Goal: Task Accomplishment & Management: Manage account settings

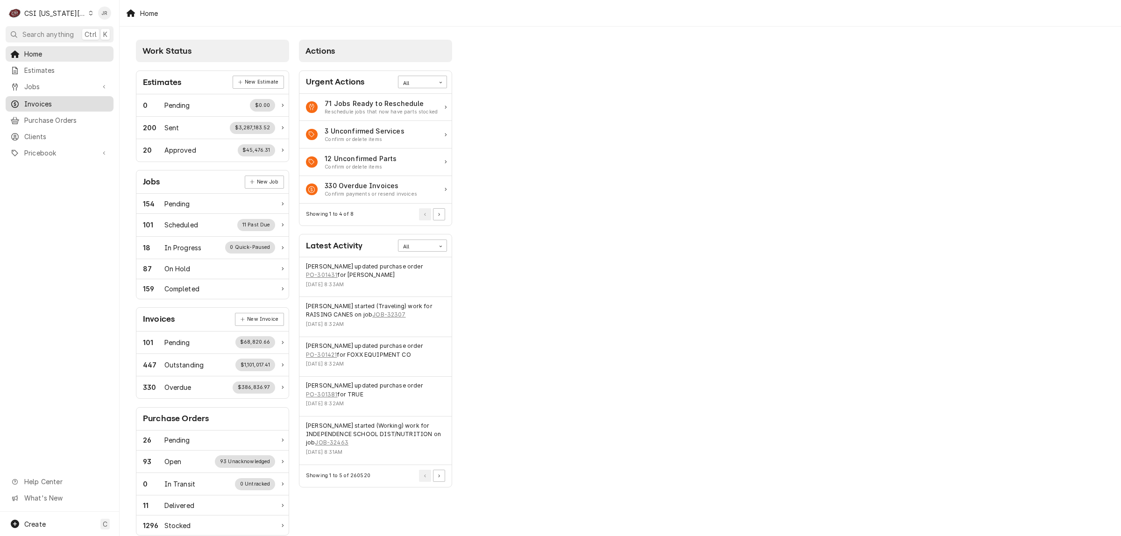
click at [45, 101] on span "Invoices" at bounding box center [66, 104] width 85 height 10
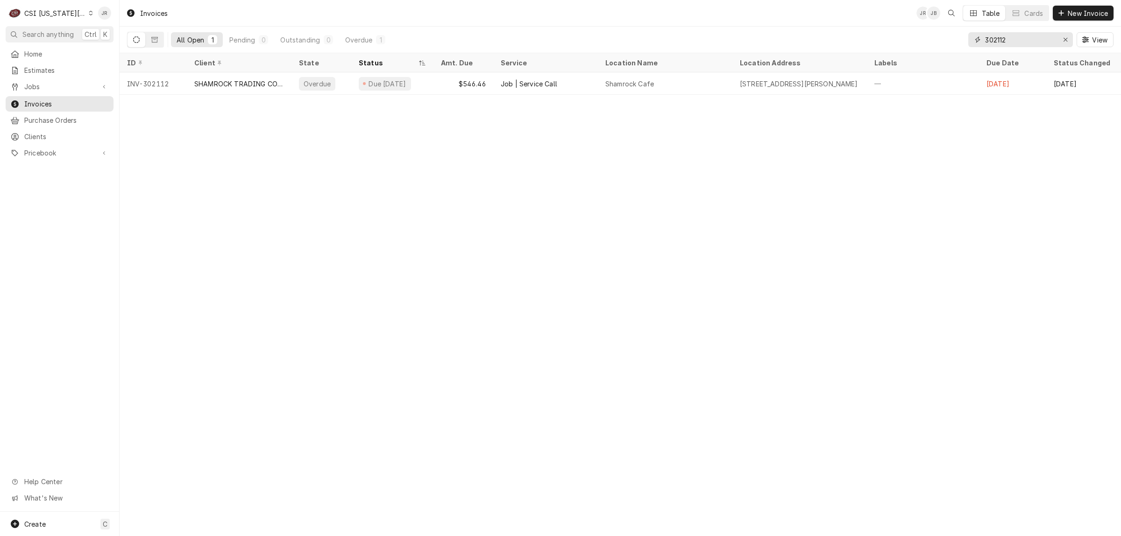
click at [1017, 37] on input "302112" at bounding box center [1020, 39] width 70 height 15
paste input "777"
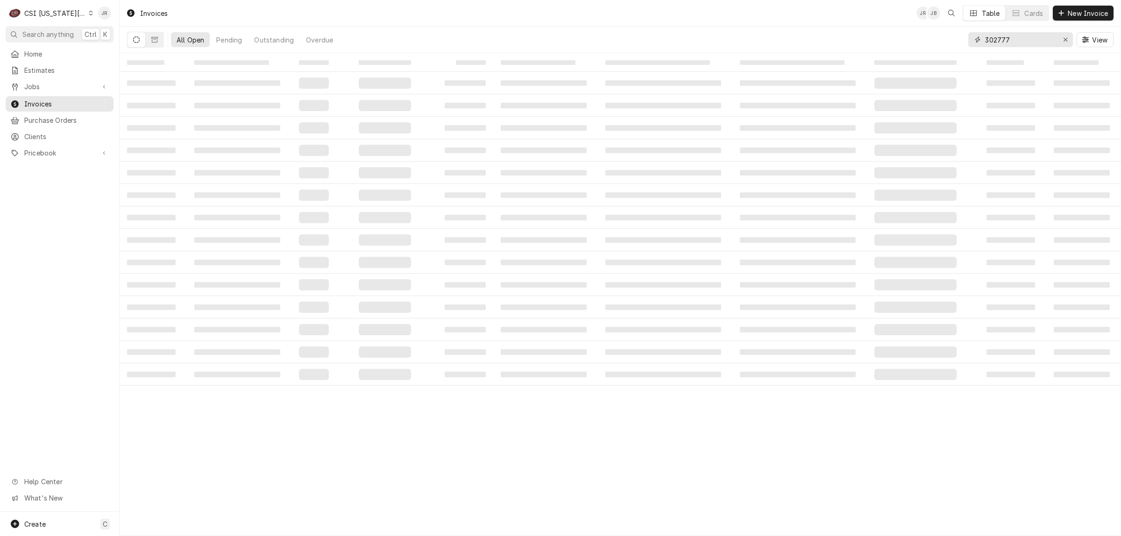
type input "302777"
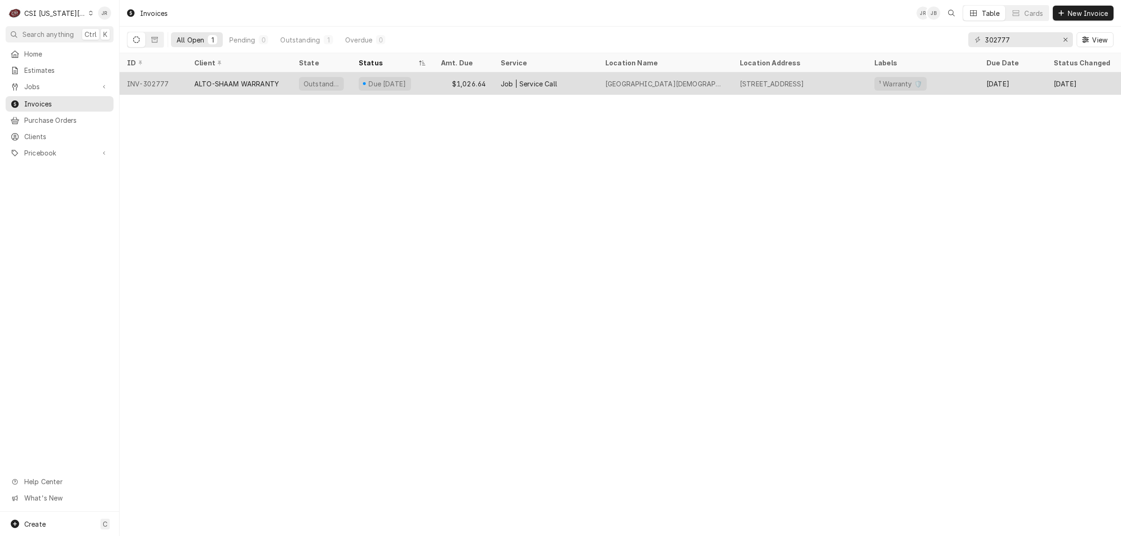
click at [332, 89] on div "Outstanding" at bounding box center [321, 83] width 60 height 22
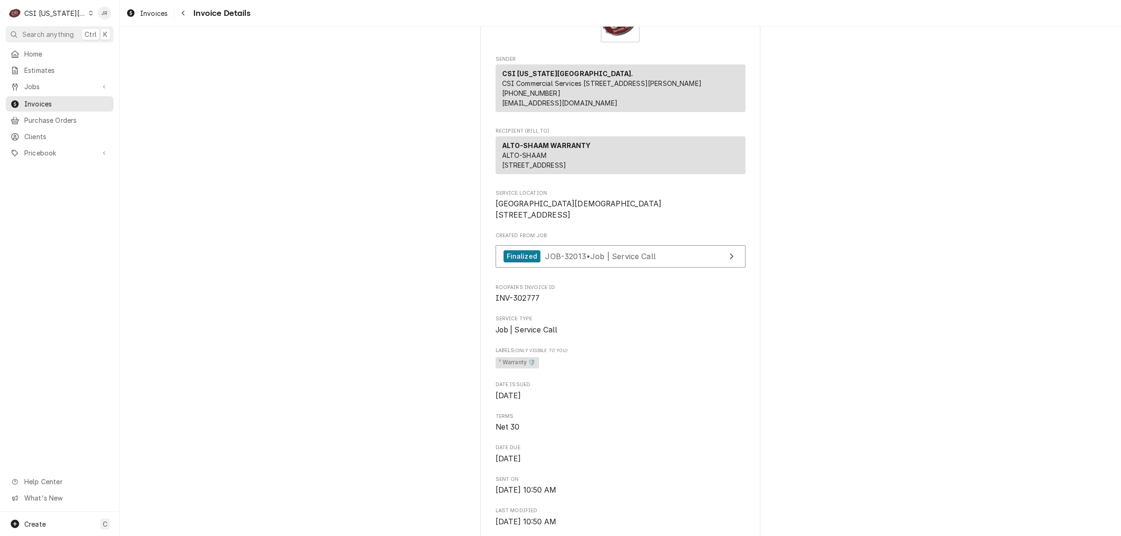
scroll to position [58, 0]
click at [656, 269] on link "Finalized JOB-32013 • Job | Service Call" at bounding box center [621, 257] width 250 height 23
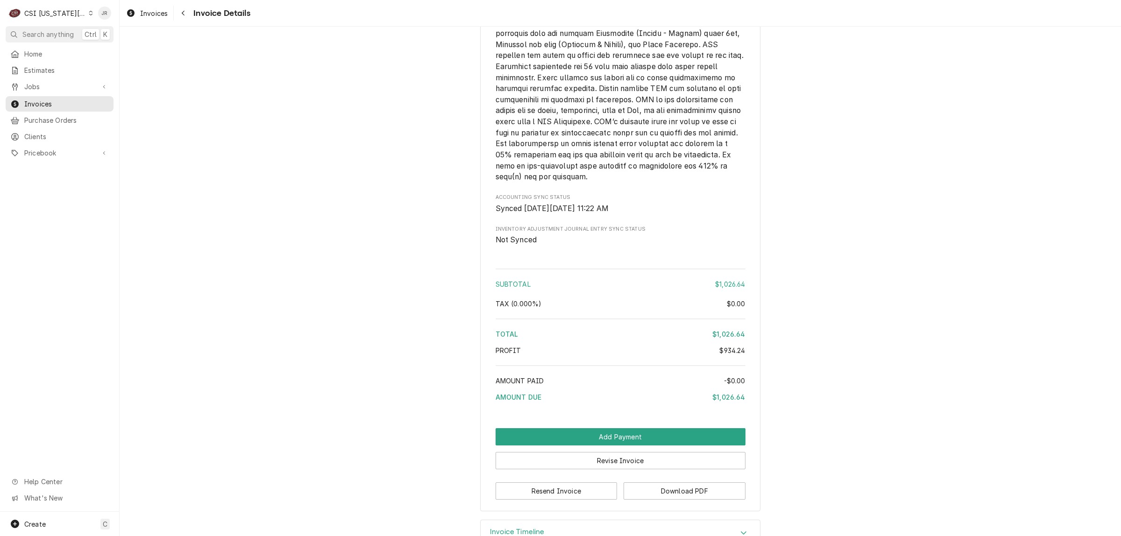
scroll to position [1835, 0]
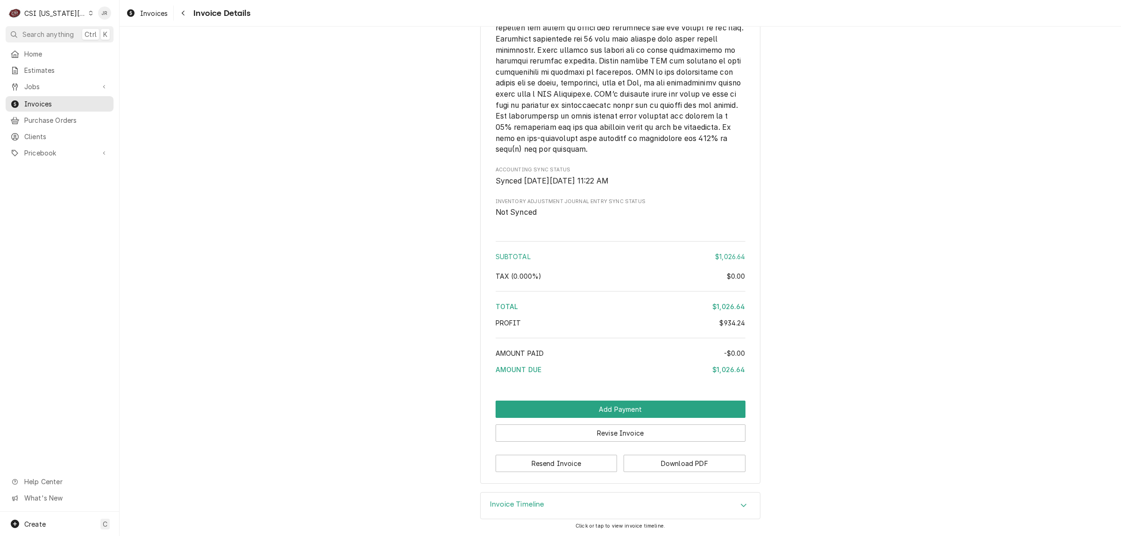
click at [505, 505] on h3 "Invoice Timeline" at bounding box center [517, 504] width 55 height 9
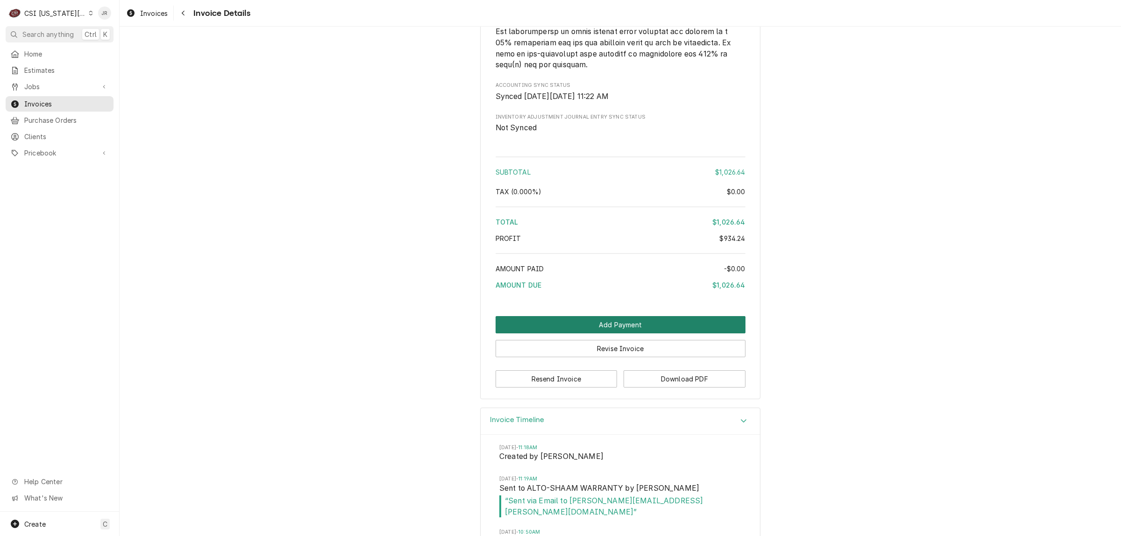
scroll to position [1954, 0]
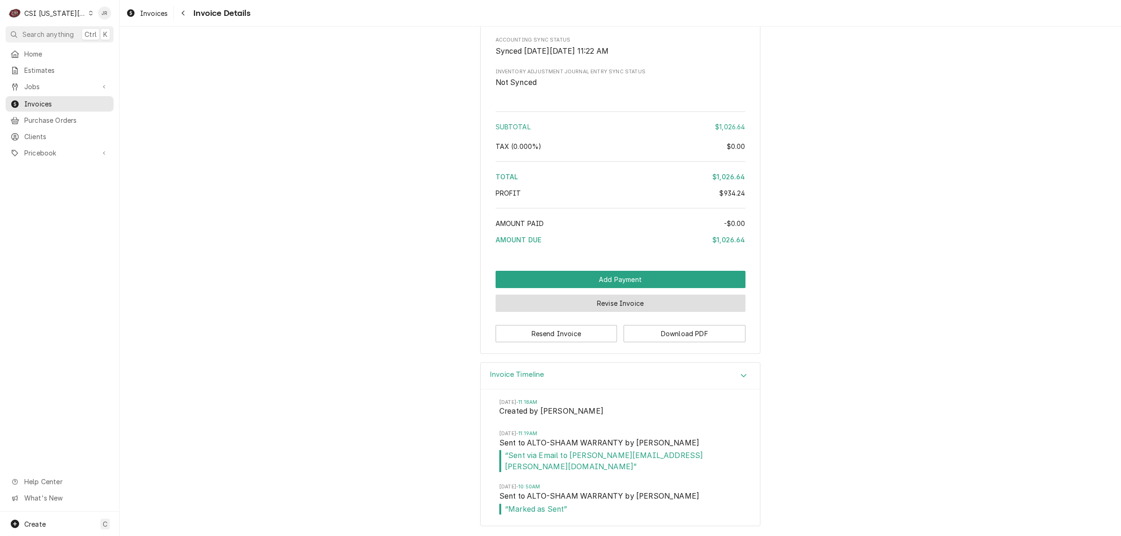
click at [603, 312] on button "Revise Invoice" at bounding box center [621, 303] width 250 height 17
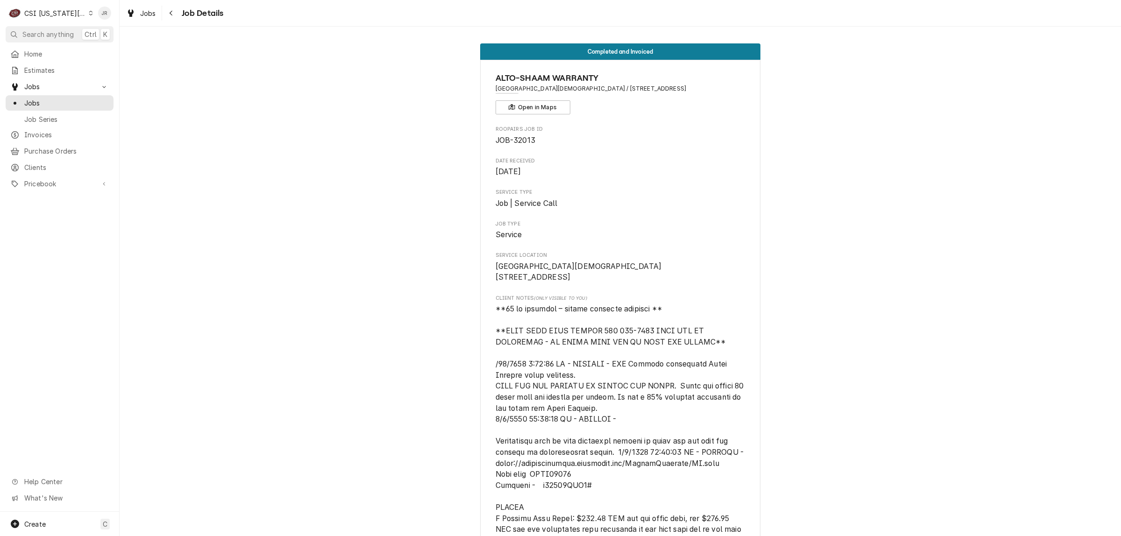
drag, startPoint x: 685, startPoint y: 279, endPoint x: 703, endPoint y: 279, distance: 18.7
click at [693, 279] on span "[GEOGRAPHIC_DATA][DEMOGRAPHIC_DATA] [STREET_ADDRESS]" at bounding box center [621, 272] width 250 height 22
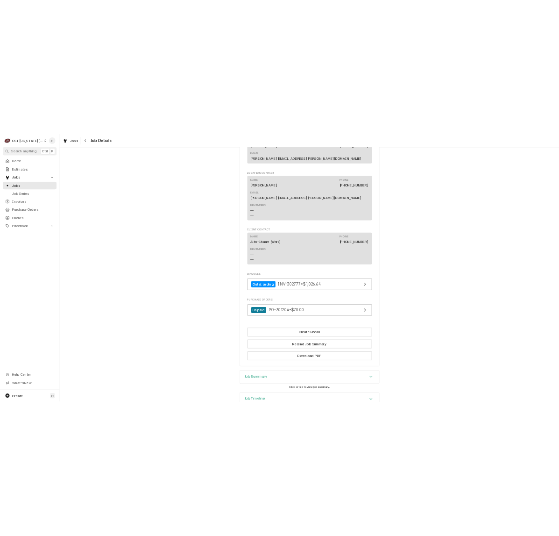
scroll to position [1360, 0]
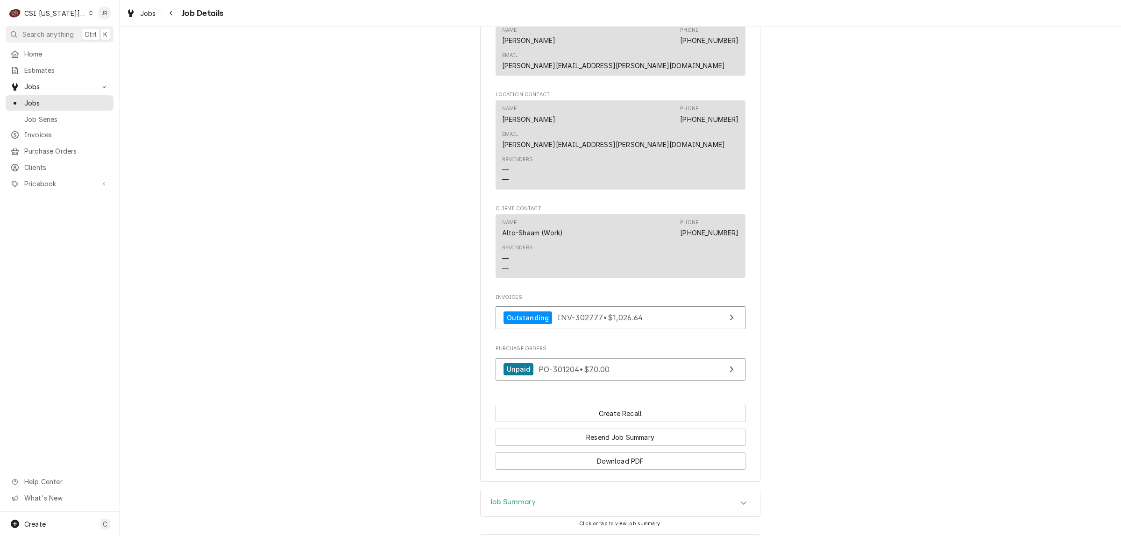
click at [712, 345] on div "Purchase Orders Unpaid PO-301204 • $70.00" at bounding box center [621, 365] width 250 height 40
click at [709, 358] on link "Unpaid PO-301204 • $70.00" at bounding box center [621, 369] width 250 height 23
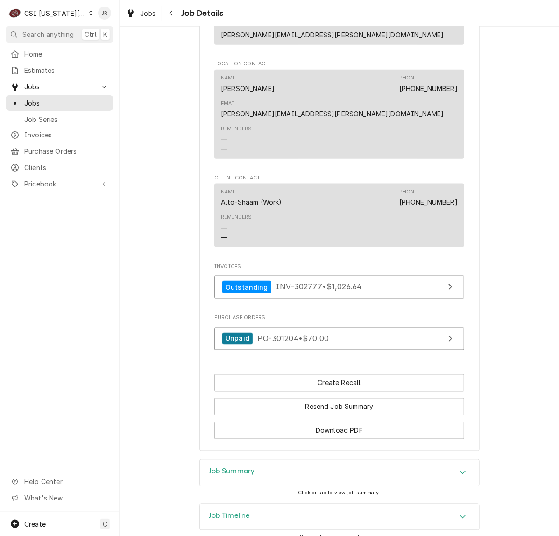
scroll to position [1419, 0]
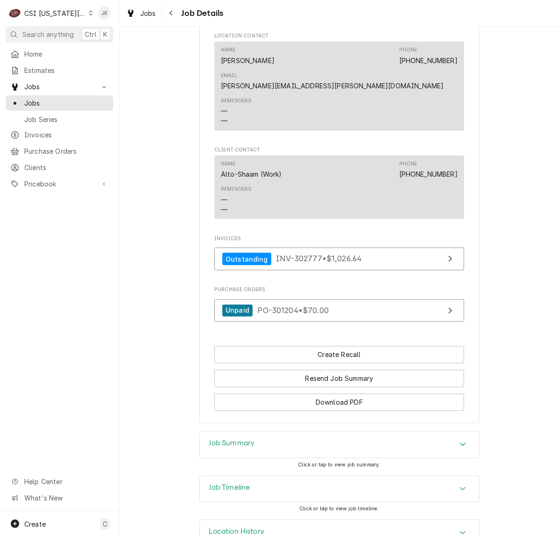
click at [290, 476] on div "Job Timeline" at bounding box center [339, 489] width 279 height 26
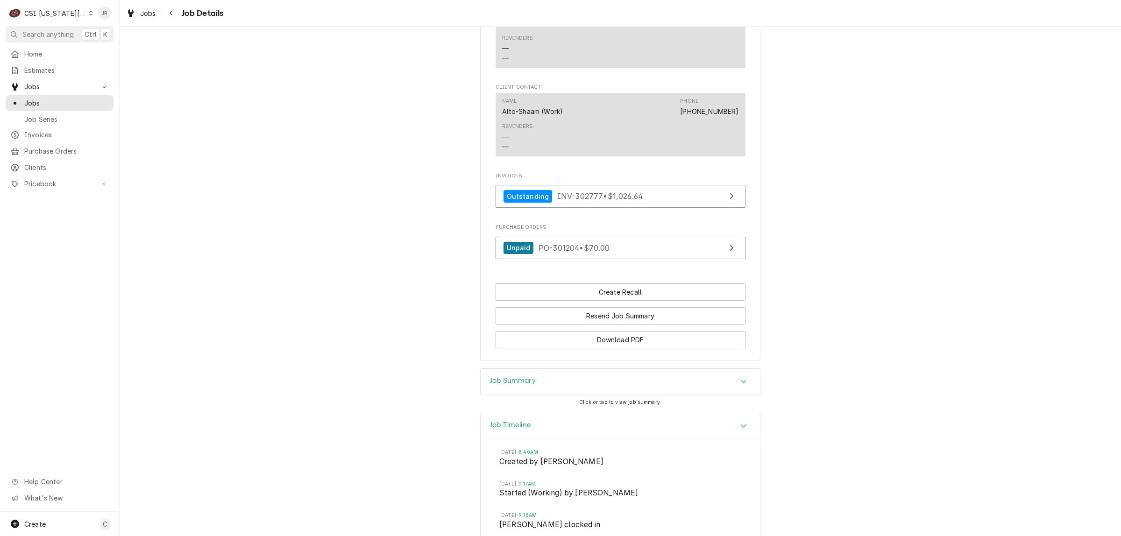
scroll to position [1235, 0]
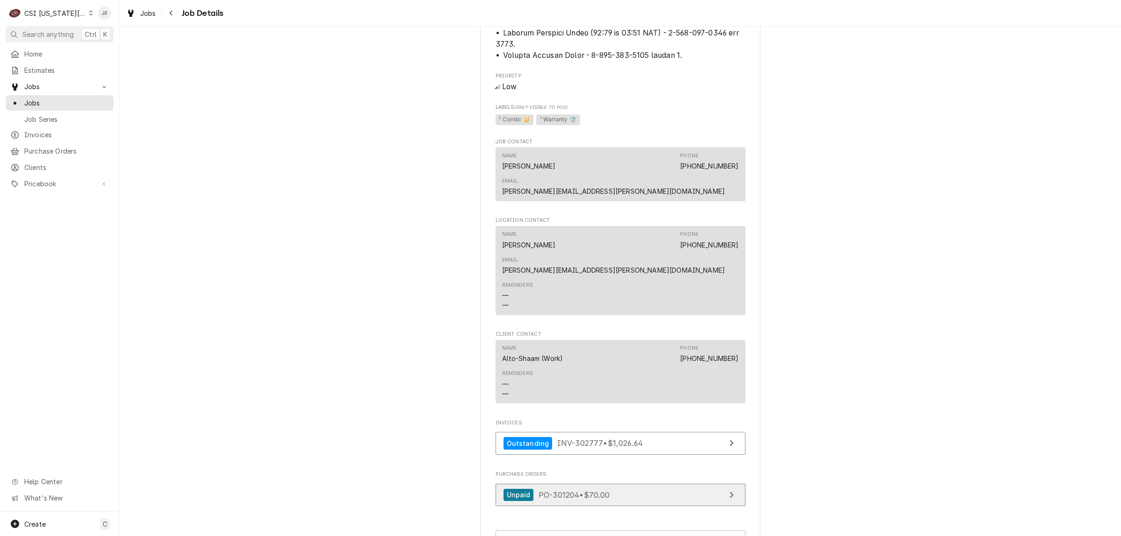
click at [606, 490] on span "PO-301204 • $70.00" at bounding box center [574, 494] width 71 height 9
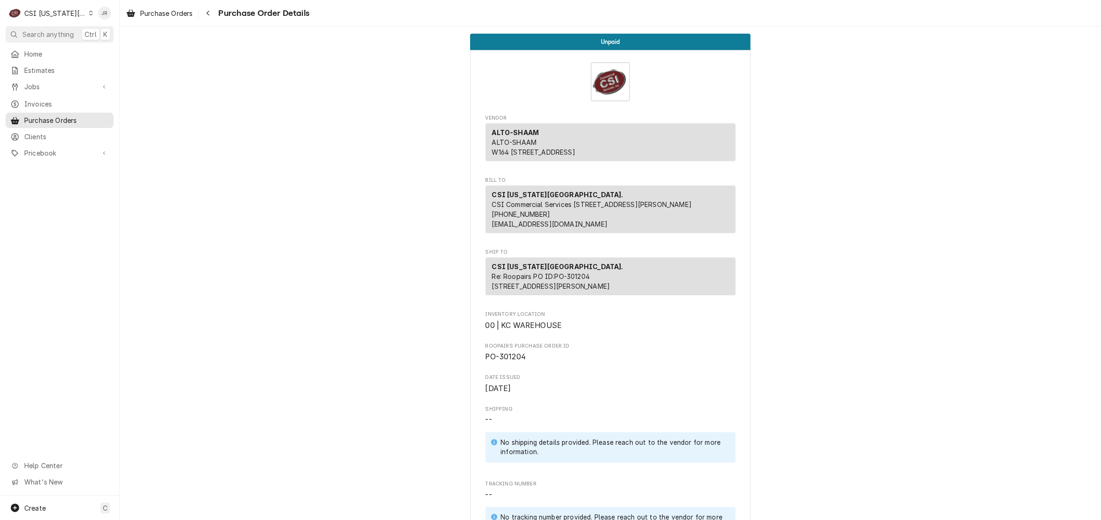
click at [3, 18] on div "C CSI [US_STATE] City. JR" at bounding box center [59, 13] width 119 height 26
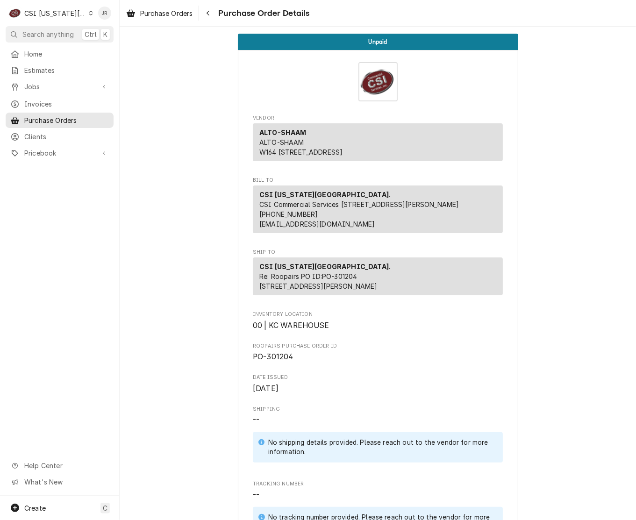
click at [311, 16] on div "Purchase Orders Purchase Order Details" at bounding box center [378, 13] width 516 height 26
drag, startPoint x: 0, startPoint y: 29, endPoint x: 24, endPoint y: 24, distance: 24.3
click at [90, 43] on nav "C CSI Kansas City. JR Search anything Ctrl K Home Estimates Jobs Jobs Job Serie…" at bounding box center [60, 260] width 120 height 520
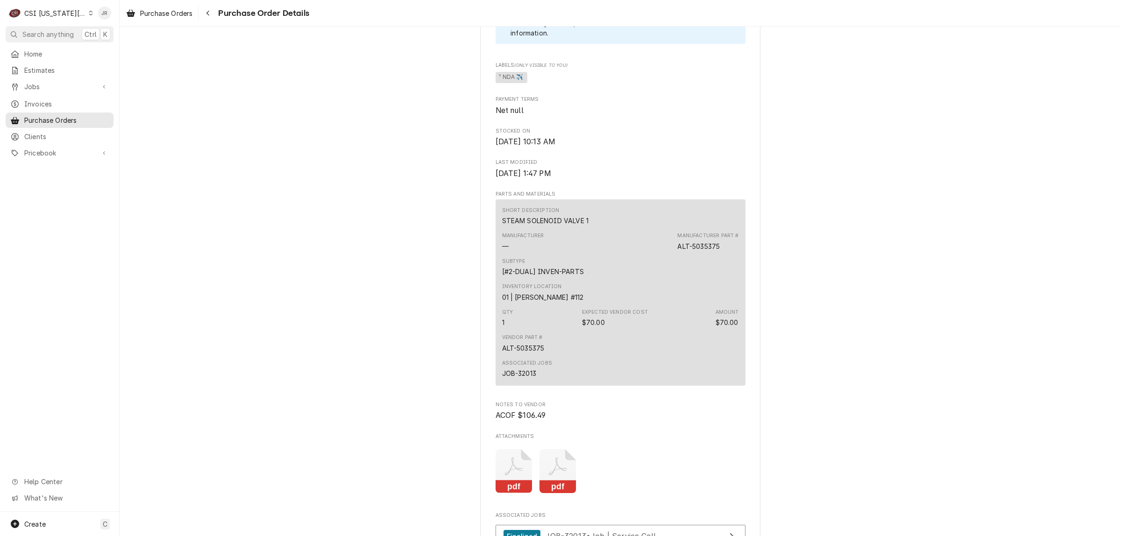
scroll to position [642, 0]
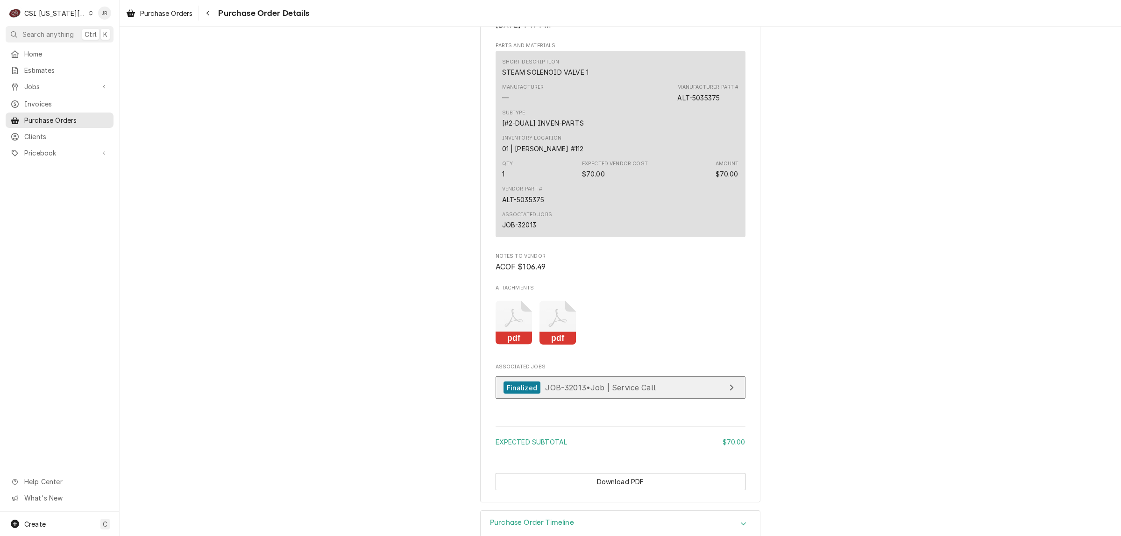
click at [614, 399] on link "Finalized JOB-32013 • Job | Service Call" at bounding box center [621, 388] width 250 height 23
click at [524, 345] on rect "Attachments" at bounding box center [514, 338] width 37 height 13
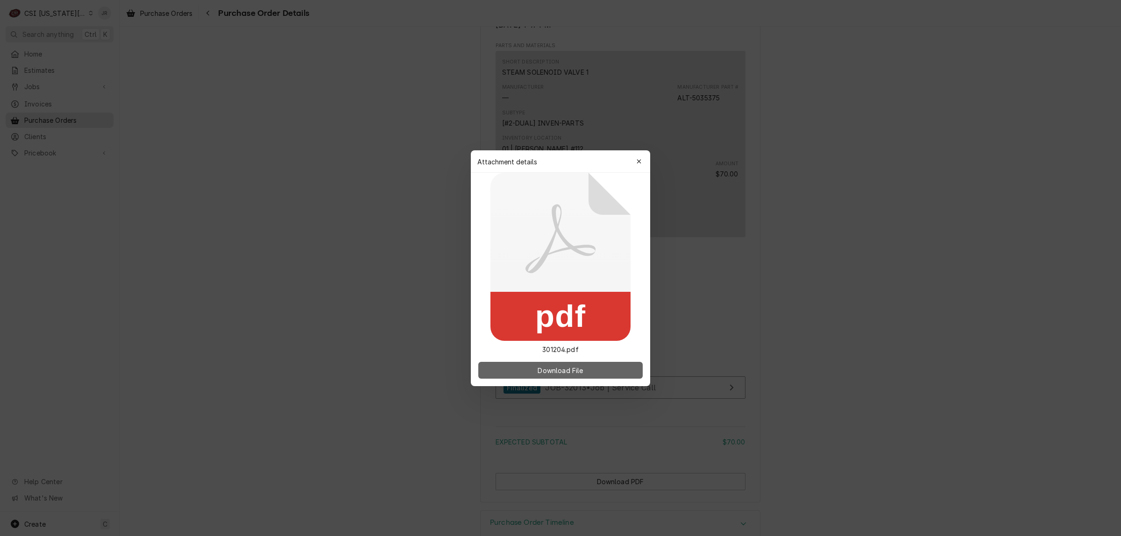
click at [574, 376] on div "Download File" at bounding box center [560, 371] width 179 height 32
click at [575, 370] on span "Download File" at bounding box center [560, 370] width 49 height 10
drag, startPoint x: 635, startPoint y: 159, endPoint x: 728, endPoint y: 146, distance: 93.5
click at [636, 159] on div "button" at bounding box center [638, 161] width 9 height 9
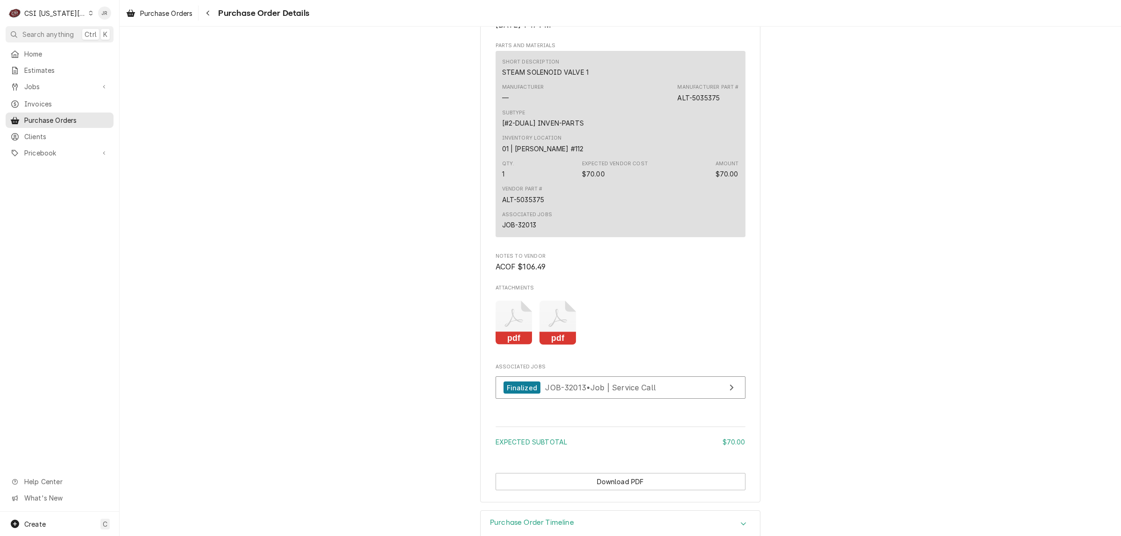
click at [544, 345] on rect "Attachments" at bounding box center [558, 338] width 37 height 13
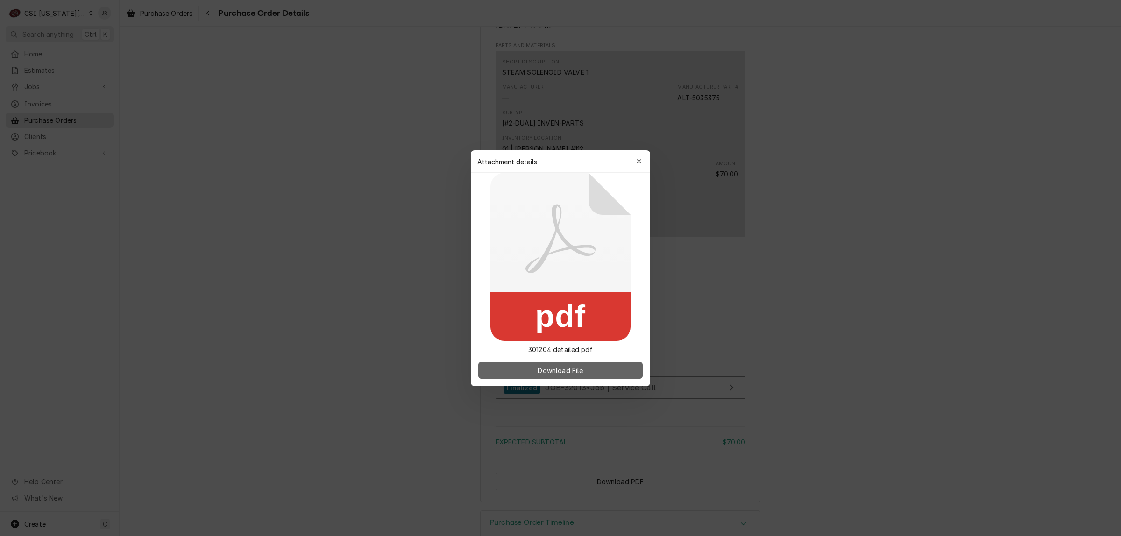
click at [548, 369] on span "Download File" at bounding box center [560, 370] width 49 height 10
click at [603, 374] on button "Download File" at bounding box center [560, 370] width 164 height 17
drag, startPoint x: 629, startPoint y: 161, endPoint x: 633, endPoint y: 162, distance: 4.7
click at [633, 161] on div "Attachment details Close" at bounding box center [560, 161] width 179 height 22
click at [633, 162] on button "button" at bounding box center [639, 161] width 15 height 15
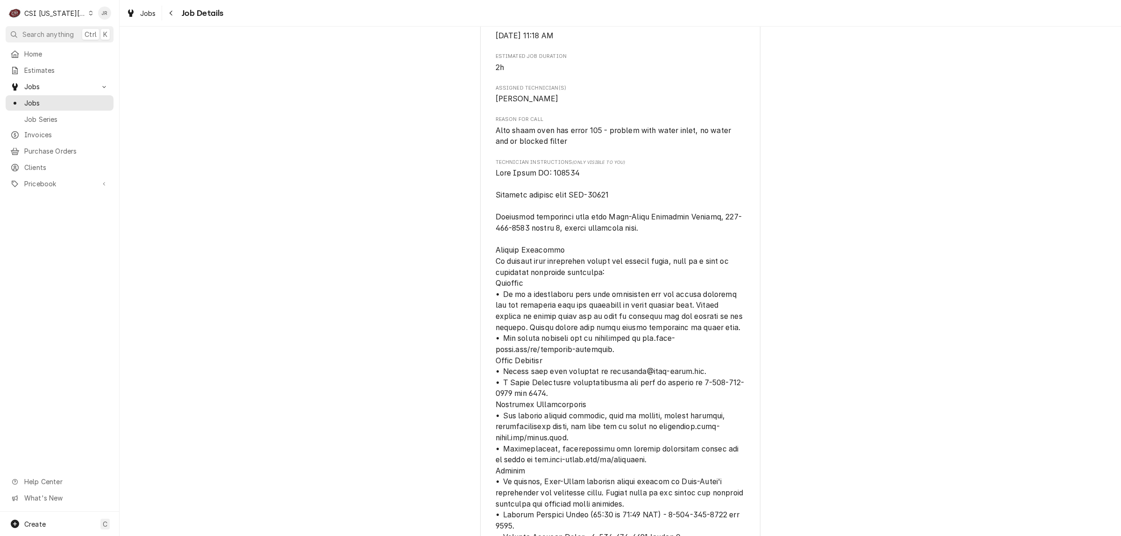
scroll to position [759, 0]
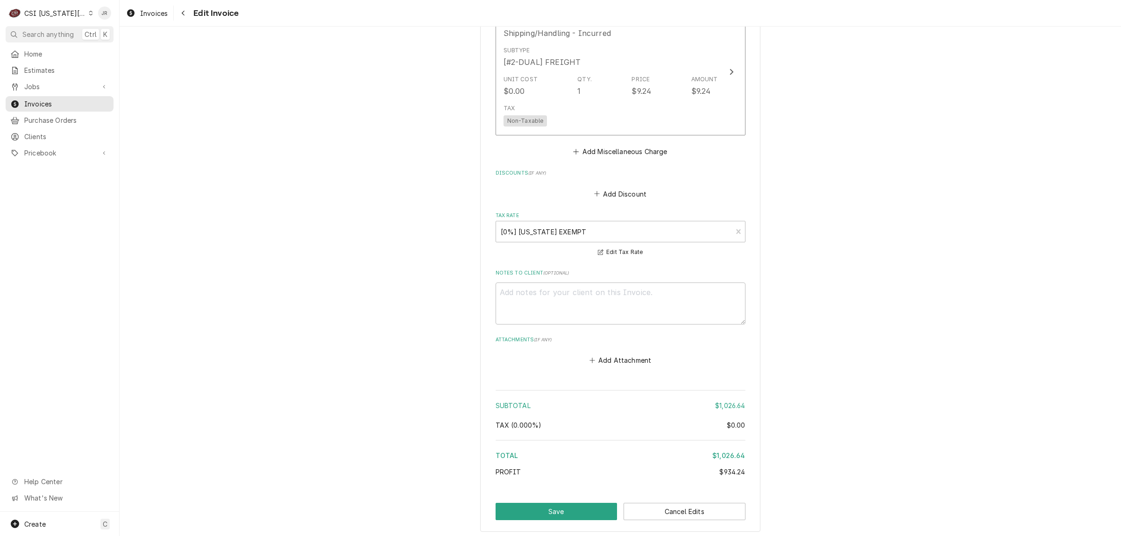
scroll to position [2151, 0]
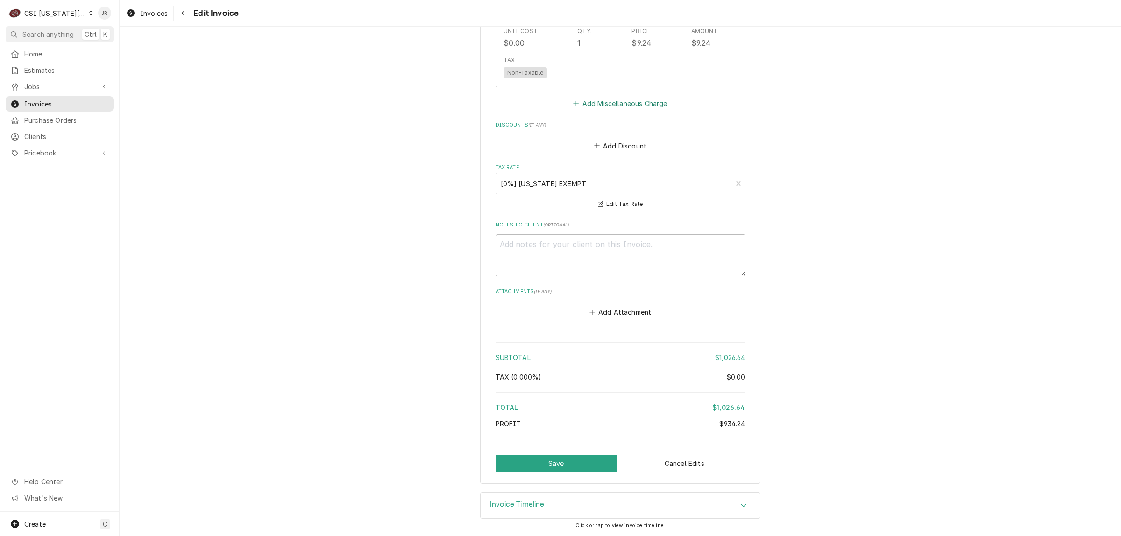
click at [623, 106] on button "Add Miscellaneous Charge" at bounding box center [620, 103] width 97 height 13
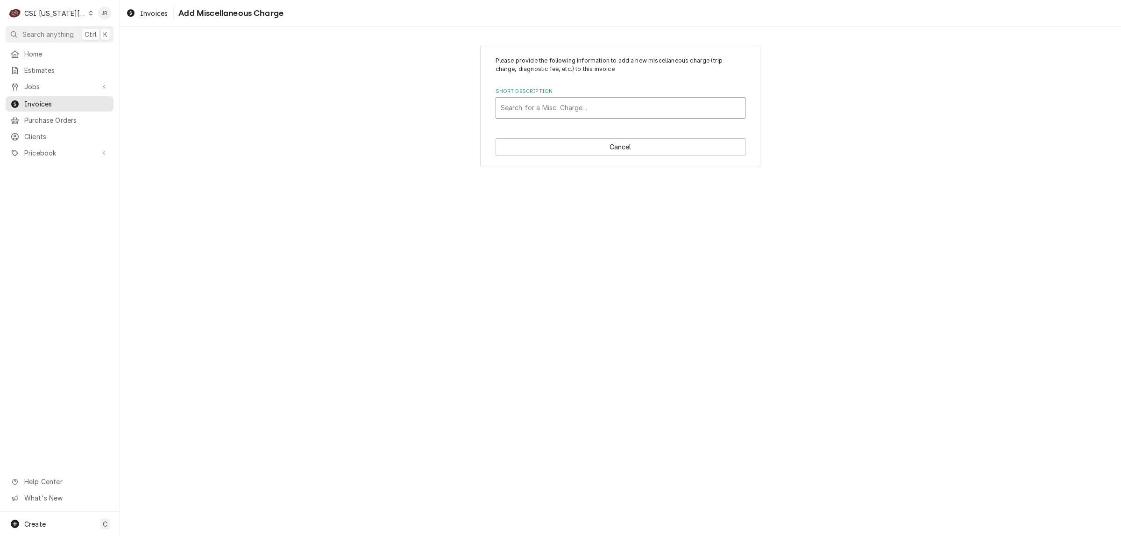
click at [596, 119] on div "Search for a Misc. Charge..." at bounding box center [621, 107] width 250 height 21
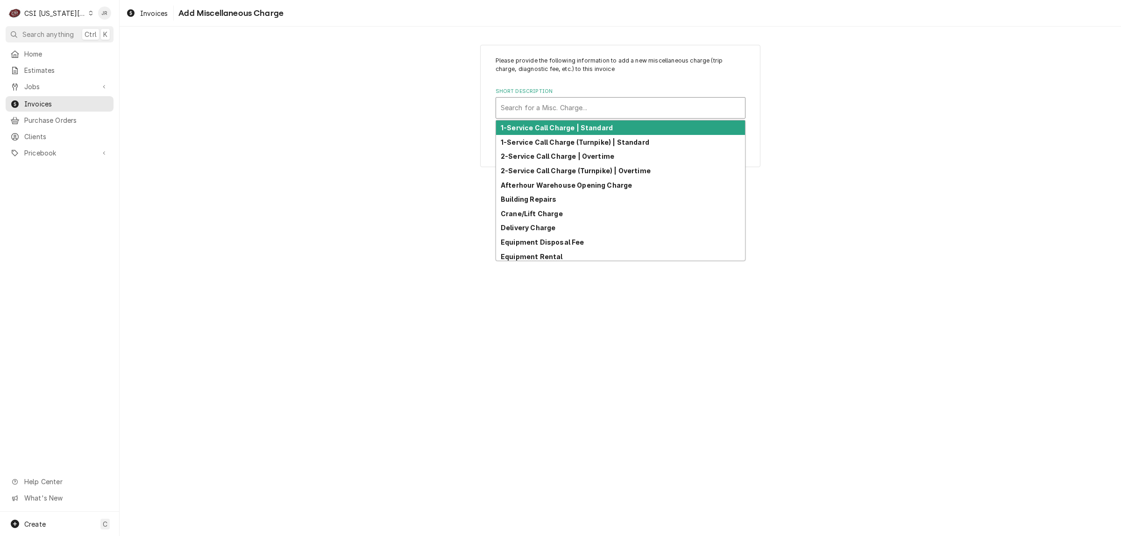
click at [599, 116] on div "Search for a Misc. Charge..." at bounding box center [620, 108] width 249 height 21
click at [598, 108] on div "Short Description" at bounding box center [621, 107] width 240 height 17
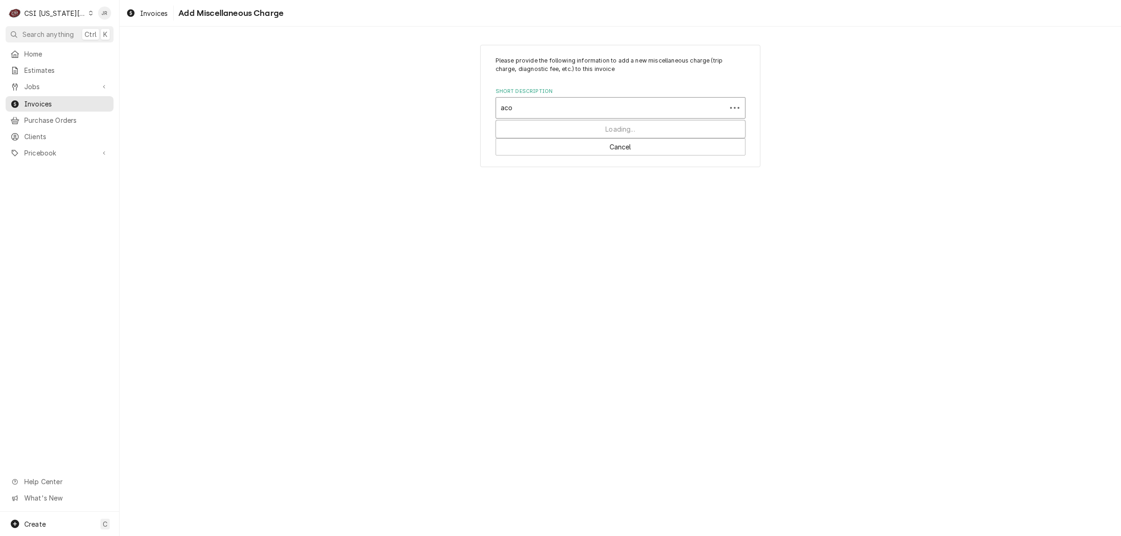
type input "acof"
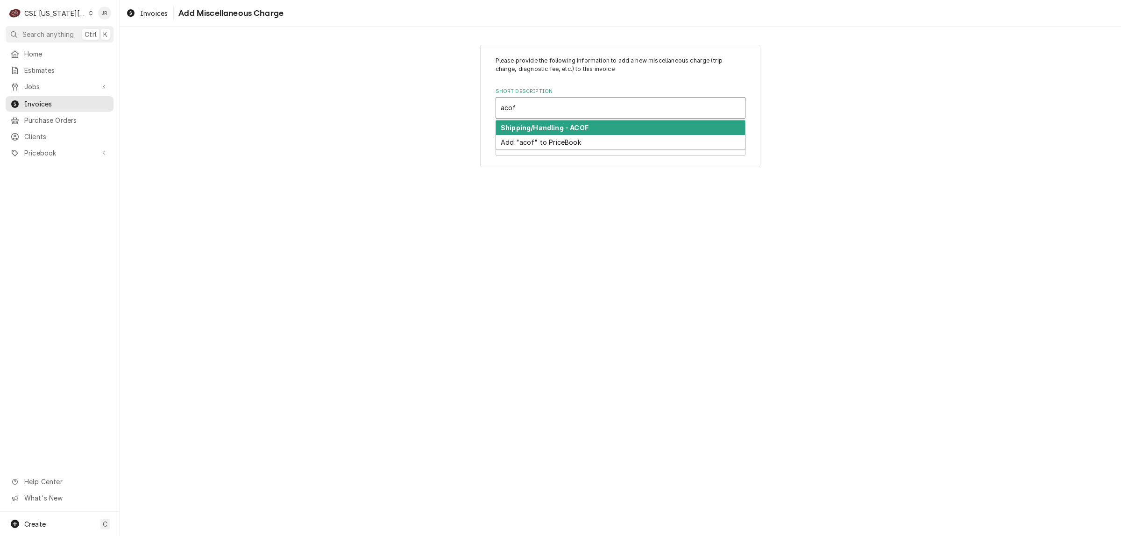
click at [565, 127] on strong "Shipping/Handling - ACOF" at bounding box center [545, 128] width 88 height 8
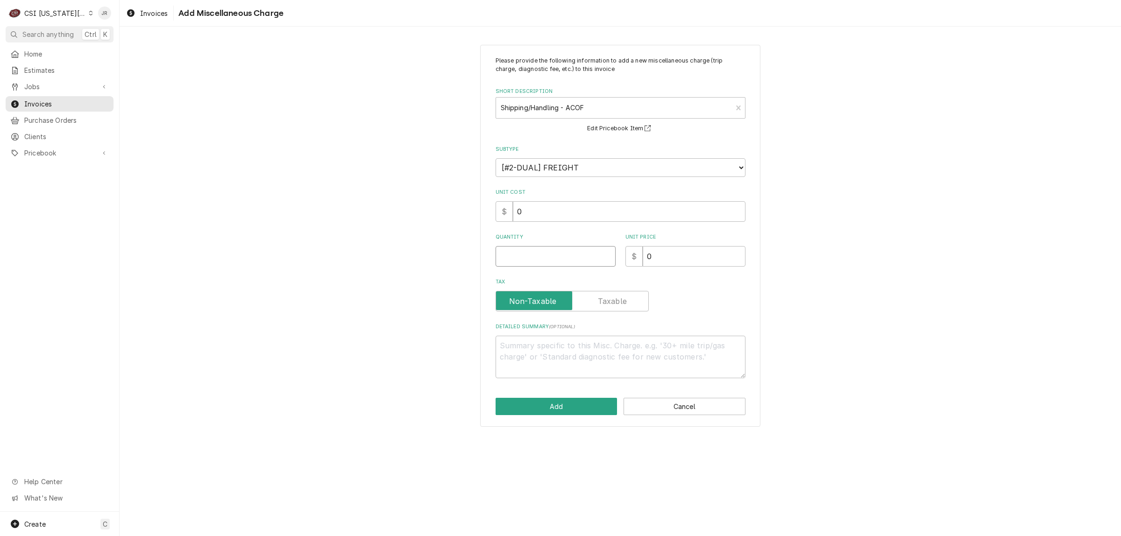
drag, startPoint x: 543, startPoint y: 258, endPoint x: 421, endPoint y: 243, distance: 123.2
click at [421, 243] on div "Please provide the following information to add a new miscellaneous charge (tri…" at bounding box center [621, 235] width 1002 height 399
type textarea "x"
type input "1"
click at [703, 247] on input "0" at bounding box center [694, 256] width 103 height 21
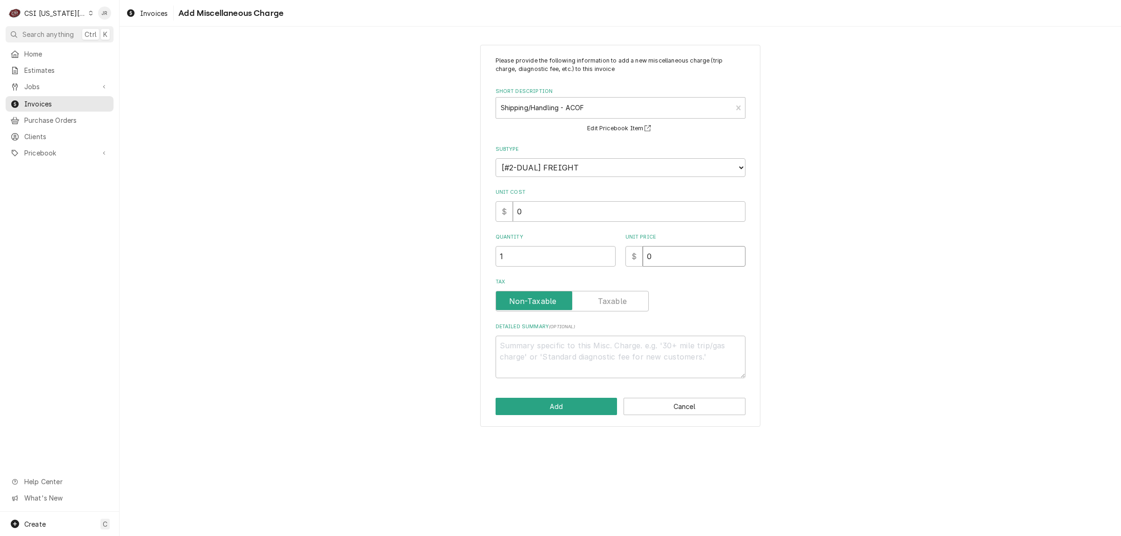
type textarea "x"
type input "1"
type textarea "x"
type input "10"
type textarea "x"
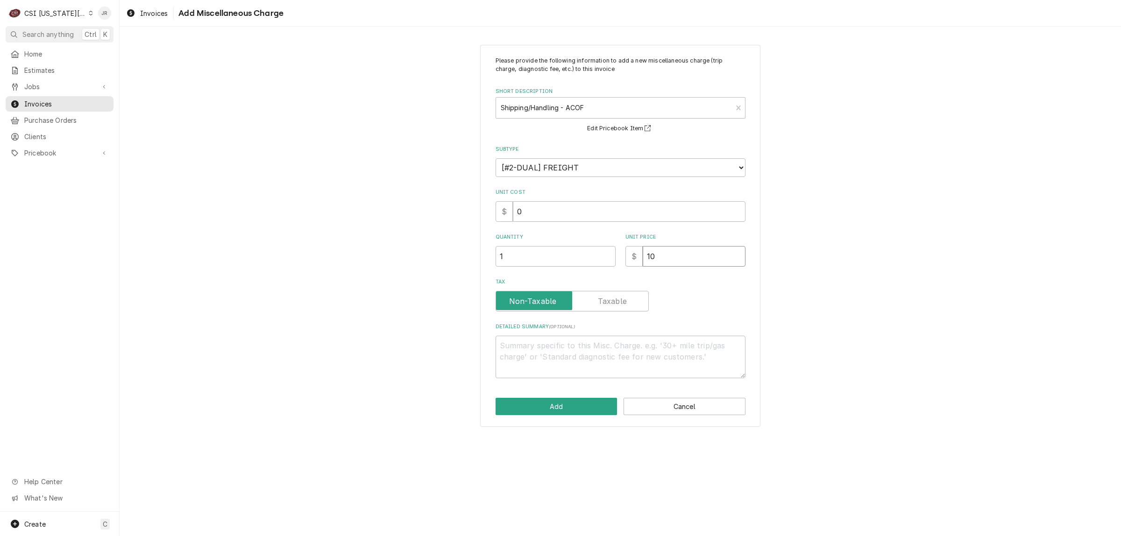
type input "106"
type textarea "x"
type input "106.4"
type textarea "x"
type input "106.49"
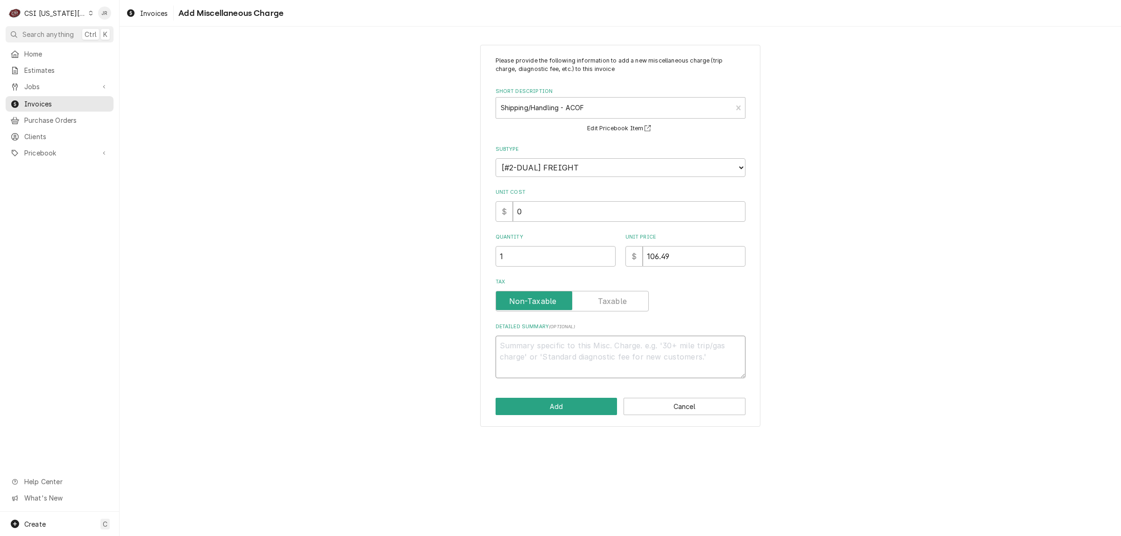
click at [545, 354] on textarea "Detailed Summary ( optional )" at bounding box center [621, 357] width 250 height 43
type textarea "x"
type textarea "A"
type textarea "x"
type textarea "Al"
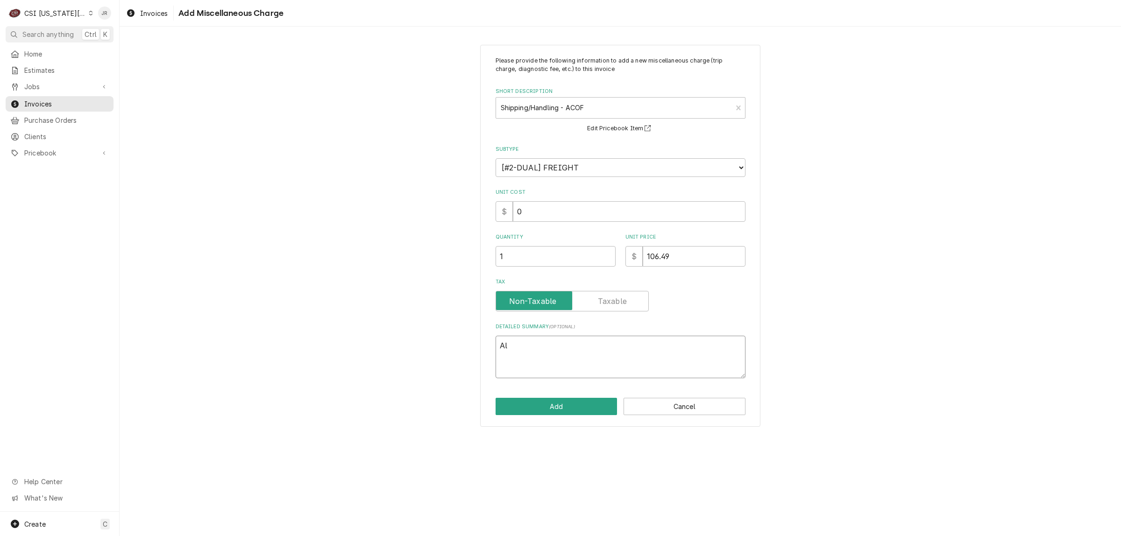
type textarea "x"
type textarea "Alt"
type textarea "x"
type textarea "Alto"
type textarea "x"
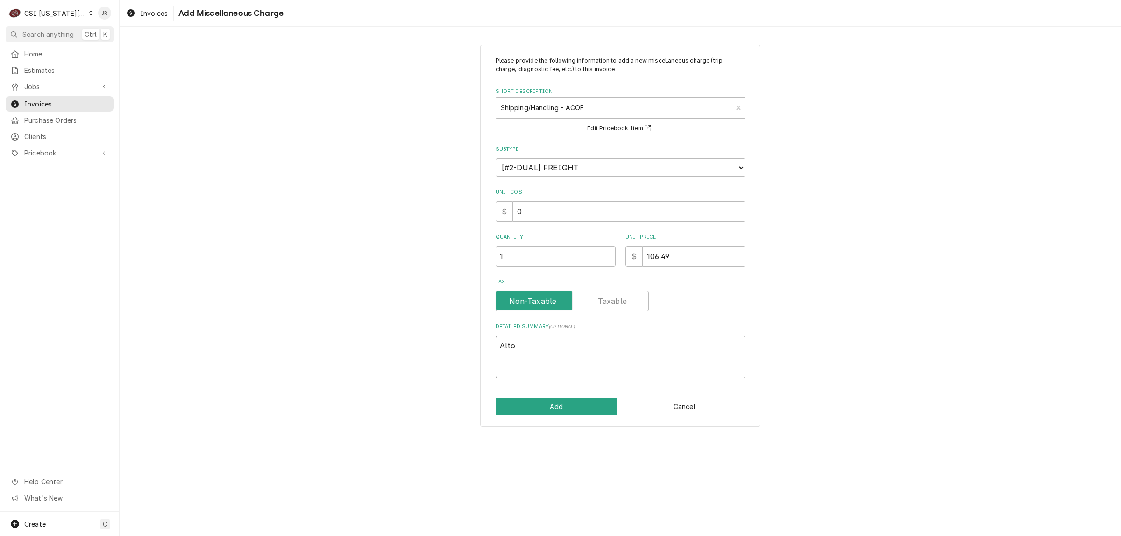
type textarea "Alto"
type textarea "x"
type textarea "Alto S"
type textarea "x"
type textarea "Alto Sh"
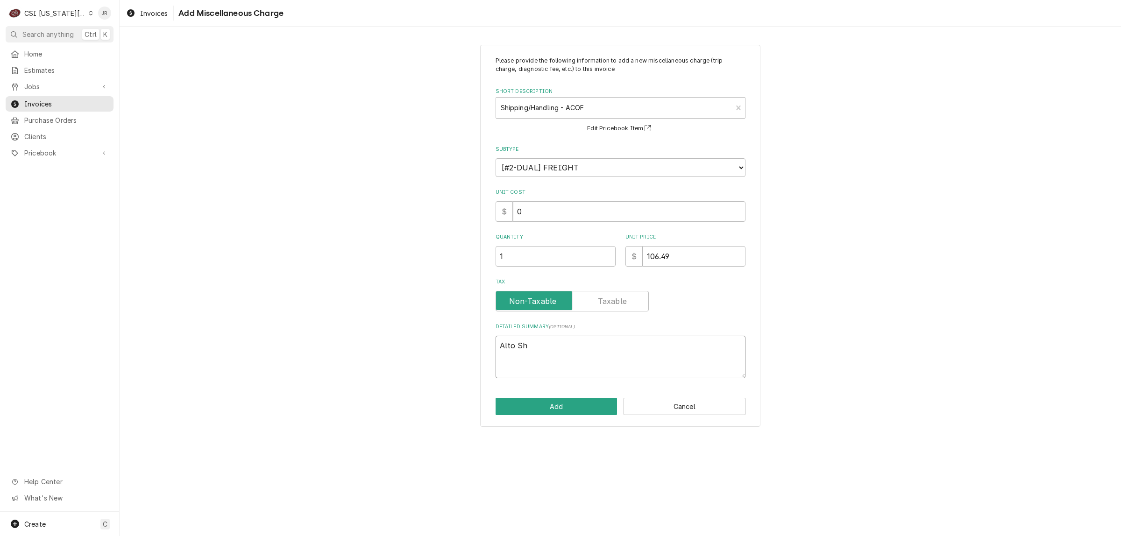
type textarea "x"
type textarea "Alto Sha"
type textarea "x"
type textarea "Alto Shaa"
type textarea "x"
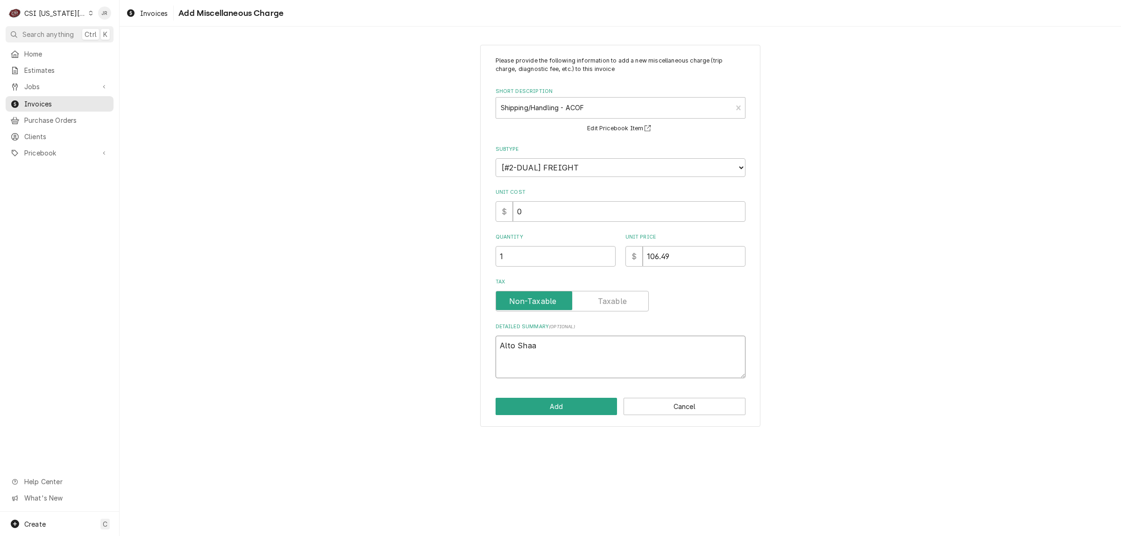
type textarea "Alto Shaam"
type textarea "x"
type textarea "Alto Shaam"
type textarea "x"
type textarea "Alto Shaam i"
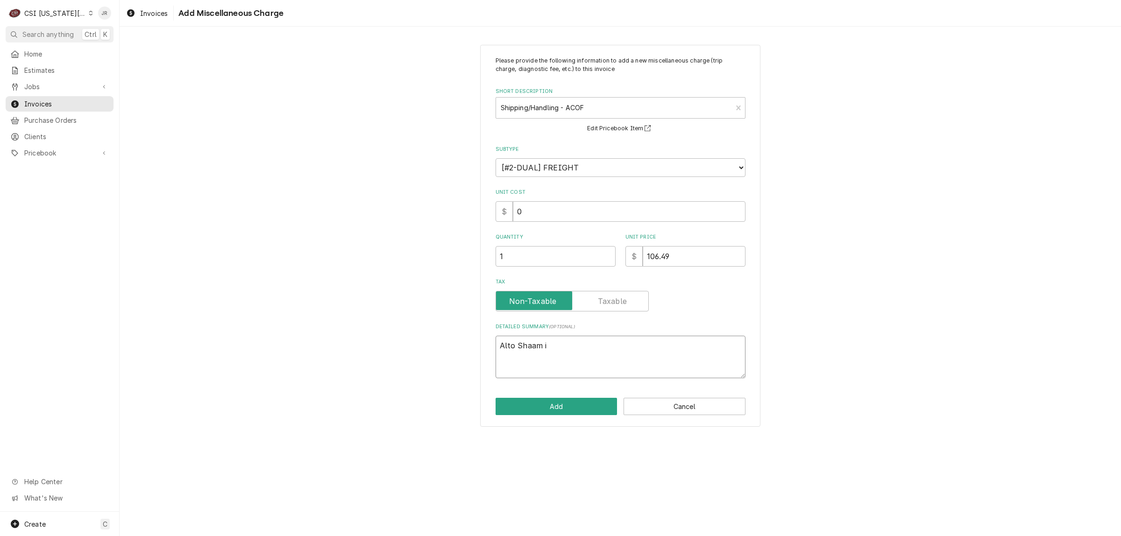
type textarea "x"
type textarea "Alto Shaam in"
type textarea "x"
type textarea "Alto Shaam inv"
type textarea "x"
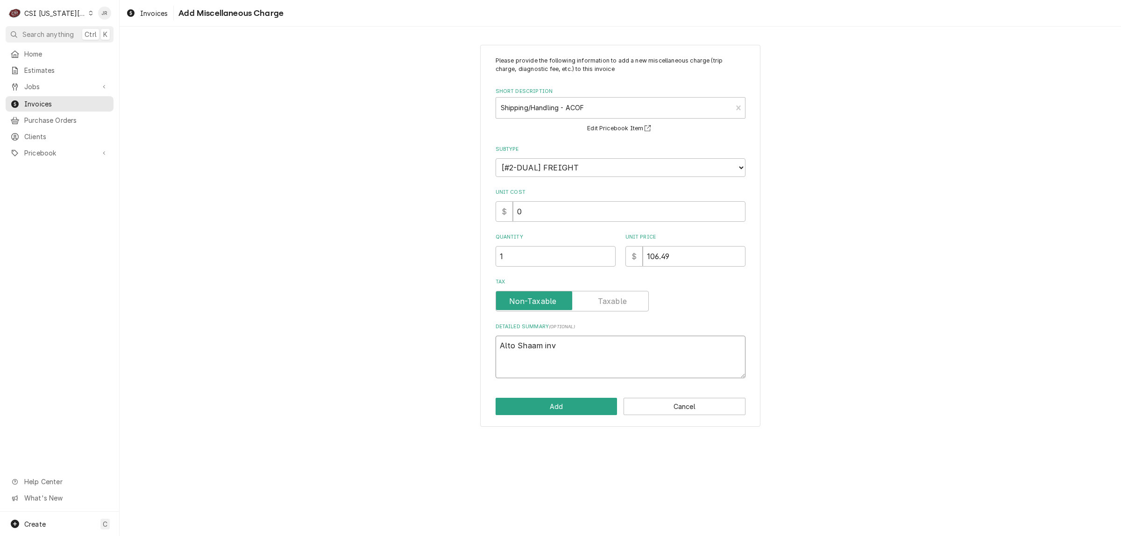
type textarea "Alto Shaam invo"
type textarea "x"
type textarea "Alto Shaam invoi"
type textarea "x"
type textarea "Alto Shaam invoic"
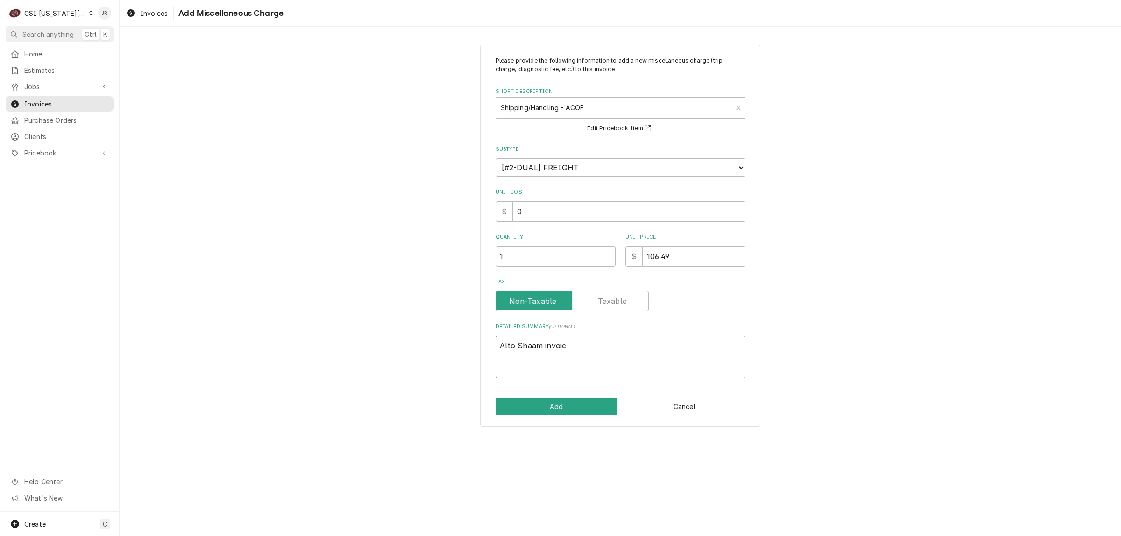
type textarea "x"
type textarea "Alto Shaam invoice"
type textarea "x"
type textarea "Alto Shaam invoice"
type textarea "x"
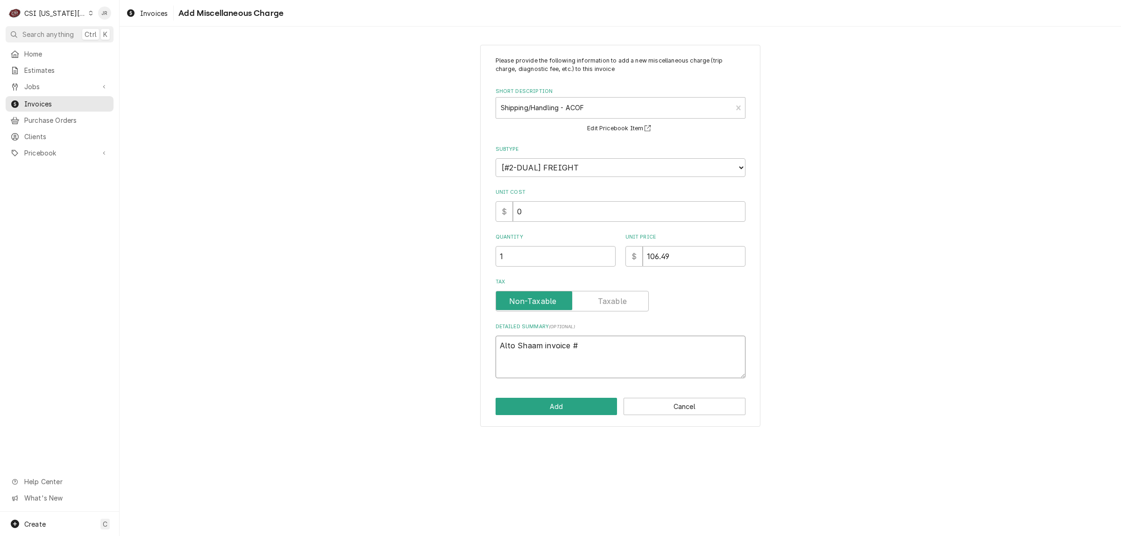
type textarea "Alto Shaam invoice #"
click at [627, 342] on textarea "Alto Shaam invoice #" at bounding box center [621, 357] width 250 height 43
type textarea "x"
type textarea "Alto Shaam invoice #1"
type textarea "x"
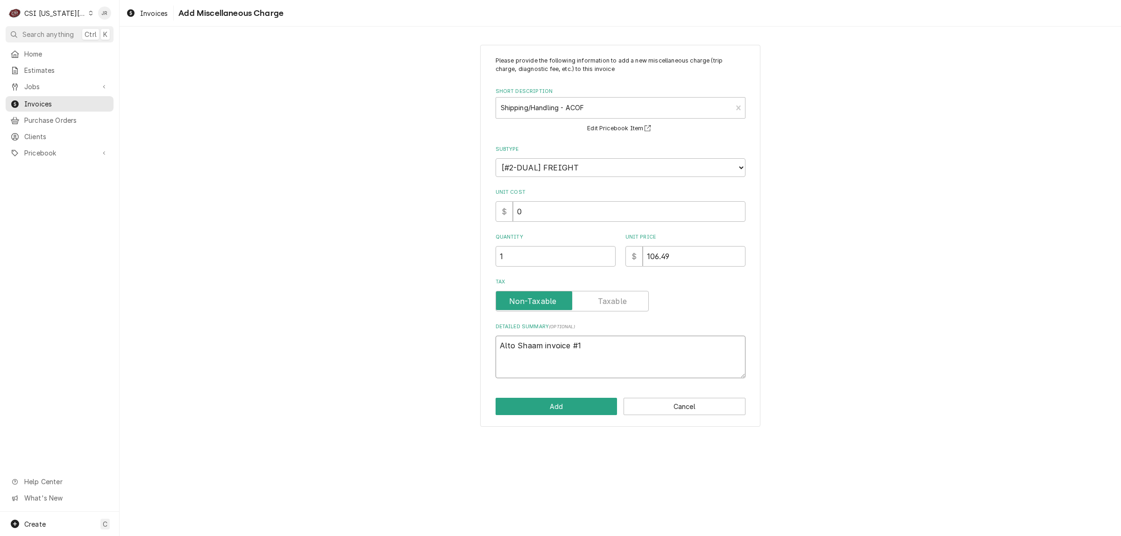
type textarea "Alto Shaam invoice #10"
type textarea "x"
type textarea "Alto Shaam invoice #103"
type textarea "x"
type textarea "Alto Shaam invoice #1037"
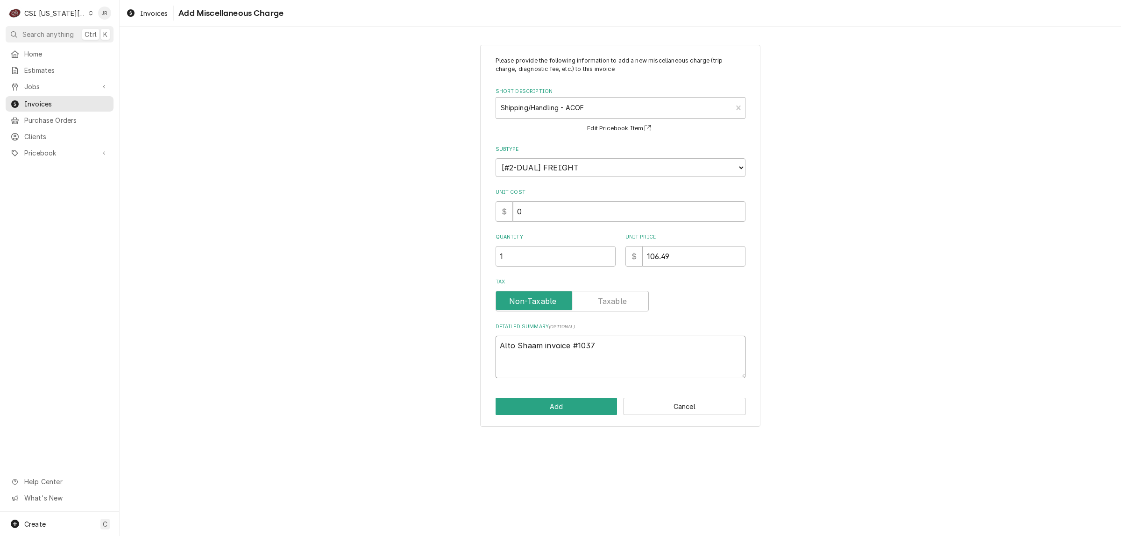
type textarea "x"
type textarea "Alto Shaam invoice #10376"
type textarea "x"
type textarea "Alto Shaam invoice #103761"
type textarea "x"
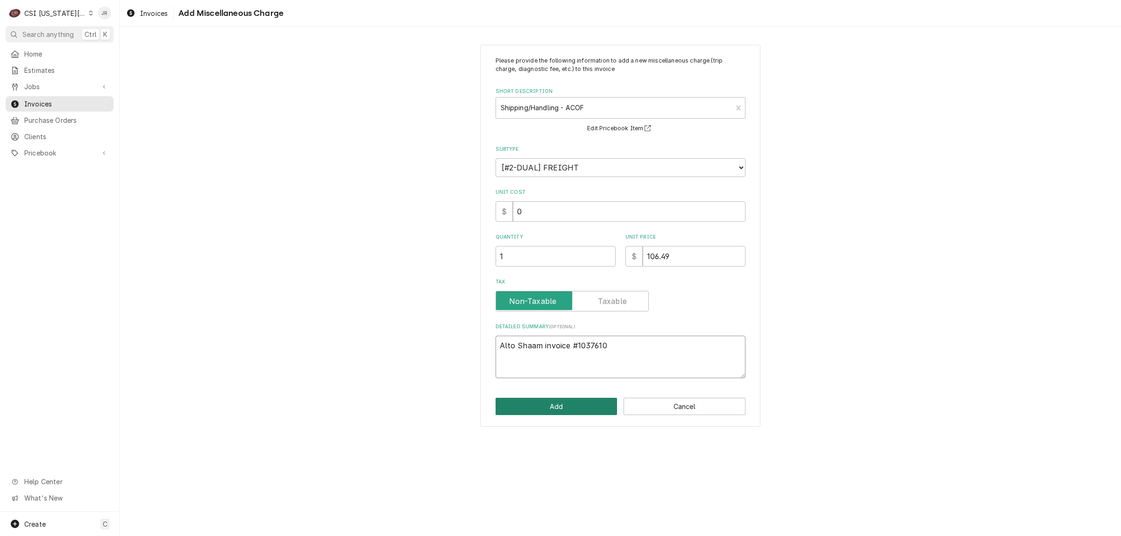
type textarea "Alto Shaam invoice #1037610"
click at [577, 412] on button "Add" at bounding box center [557, 406] width 122 height 17
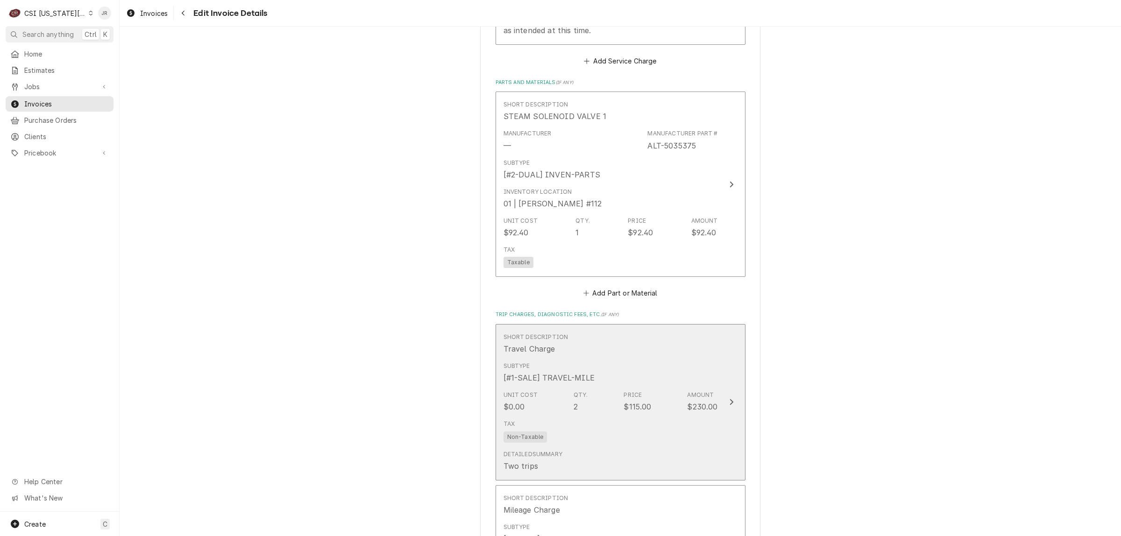
scroll to position [1492, 0]
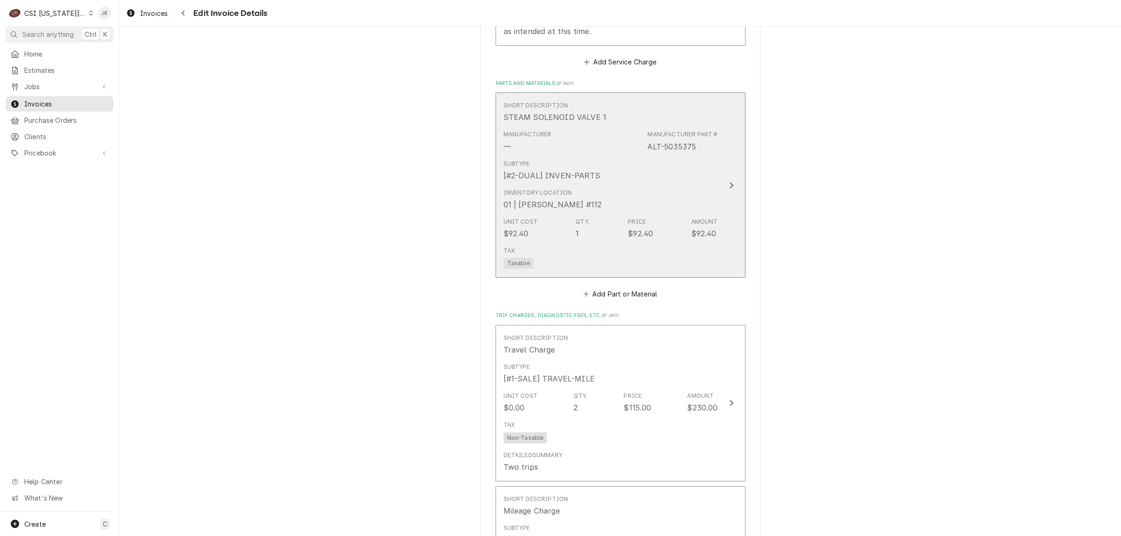
click at [681, 174] on div "Subtype [#2-DUAL] INVEN-PARTS" at bounding box center [611, 170] width 214 height 29
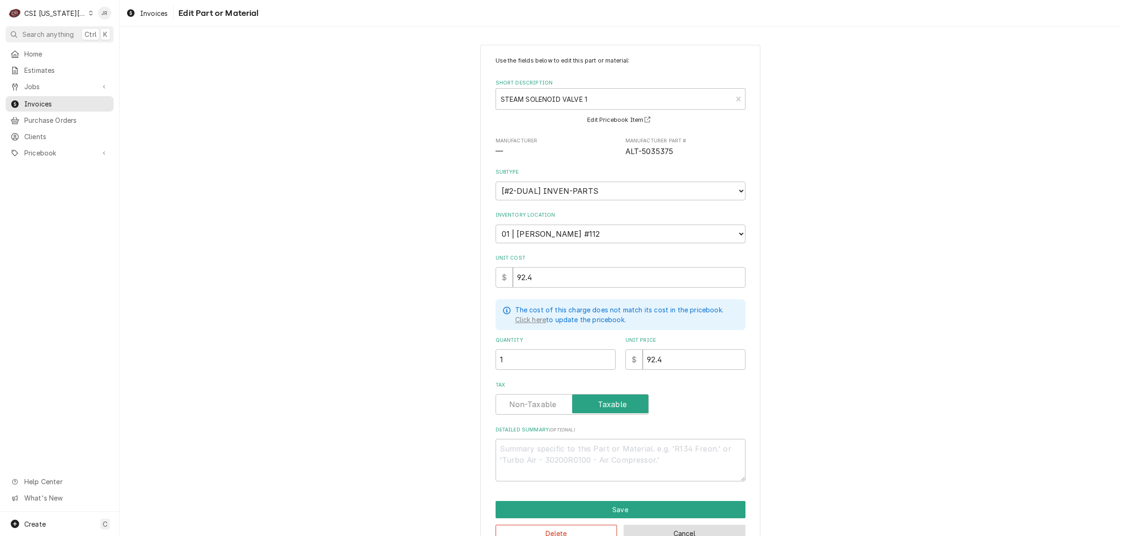
click at [679, 529] on button "Cancel" at bounding box center [685, 533] width 122 height 17
type textarea "x"
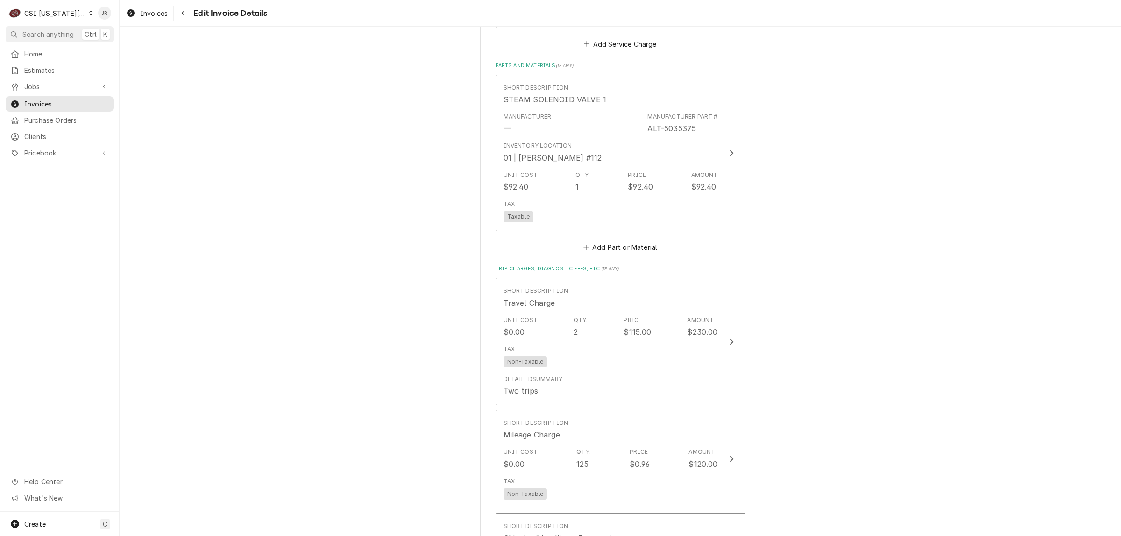
scroll to position [1481, 0]
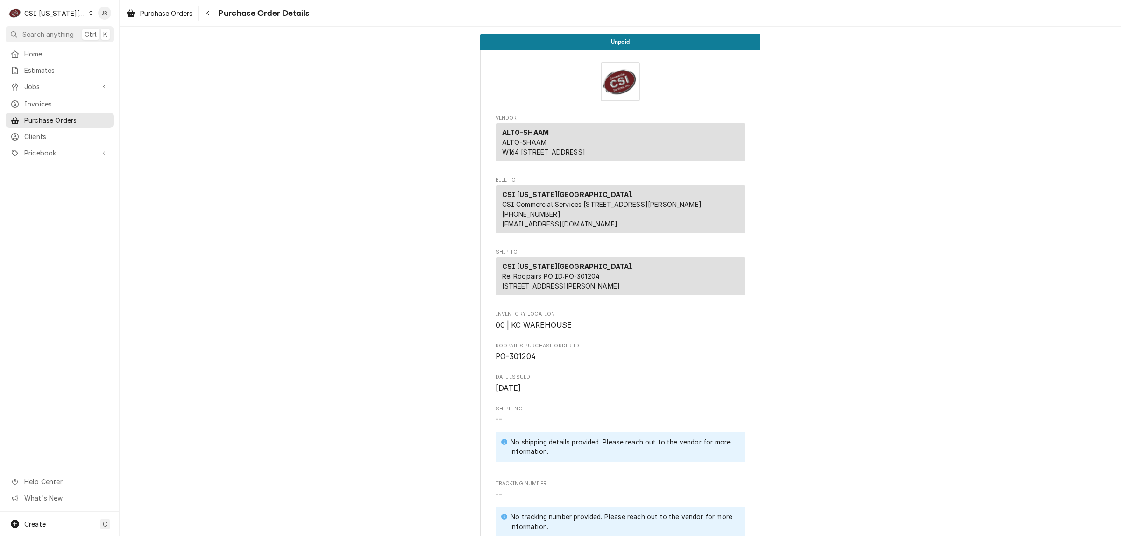
scroll to position [642, 0]
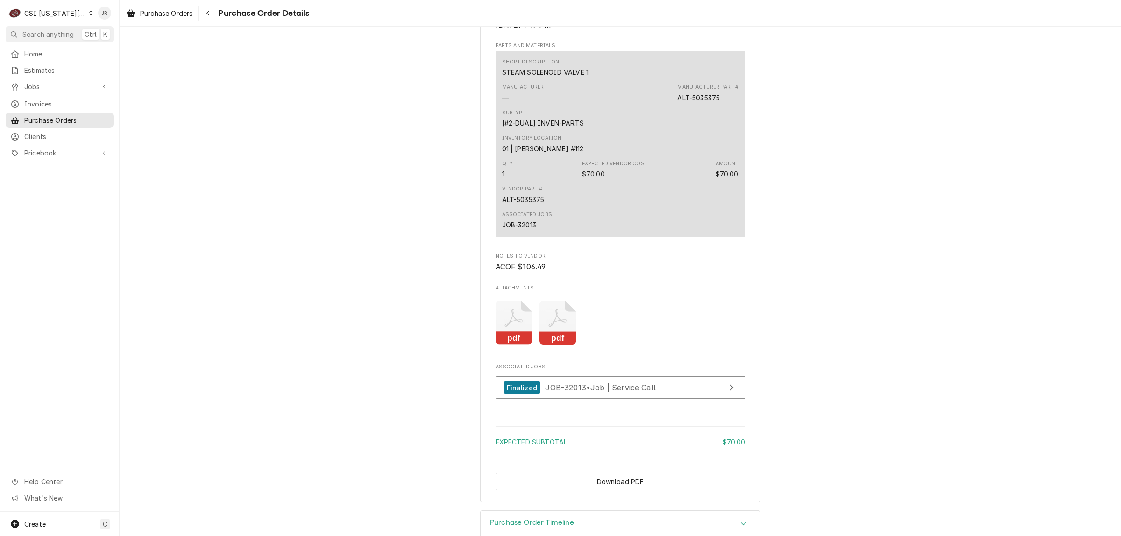
click at [73, 15] on div "CSI [US_STATE][GEOGRAPHIC_DATA]." at bounding box center [55, 13] width 62 height 10
click at [114, 48] on div "CSI St. [PERSON_NAME]" at bounding box center [163, 51] width 138 height 10
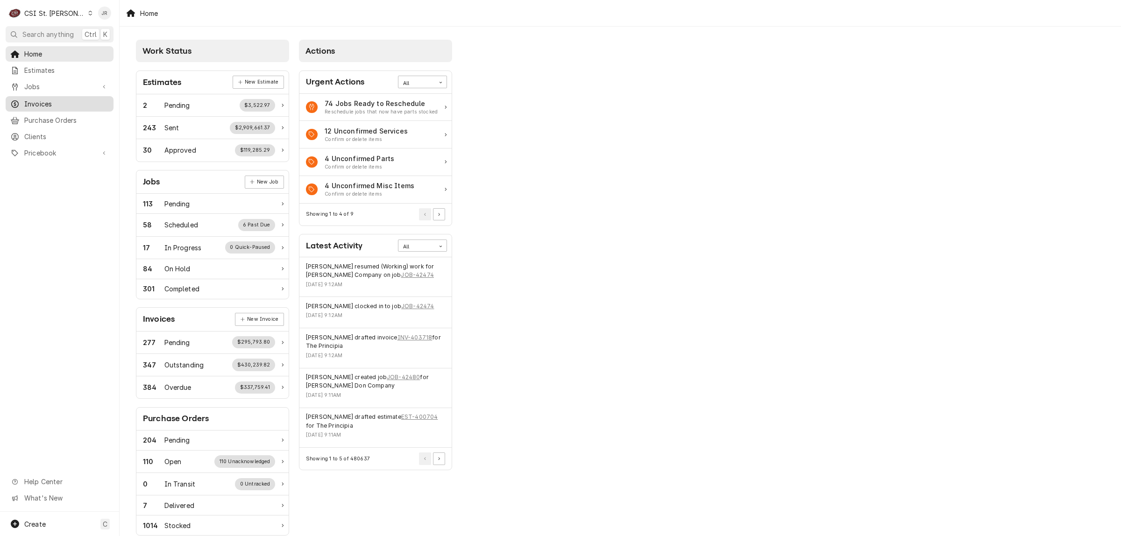
click at [31, 99] on span "Invoices" at bounding box center [66, 104] width 85 height 10
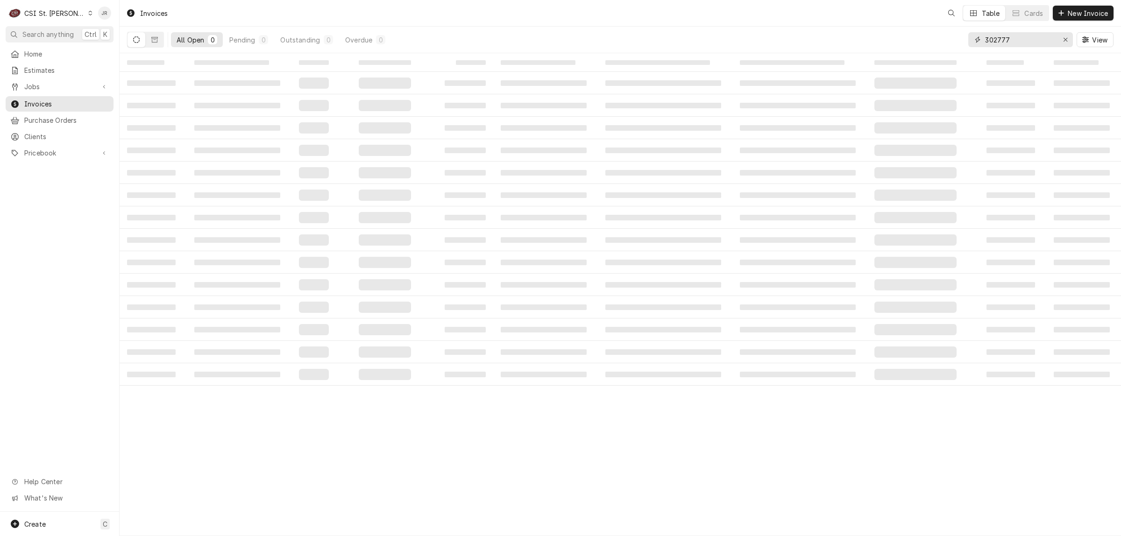
click at [1014, 41] on input "302777" at bounding box center [1020, 39] width 70 height 15
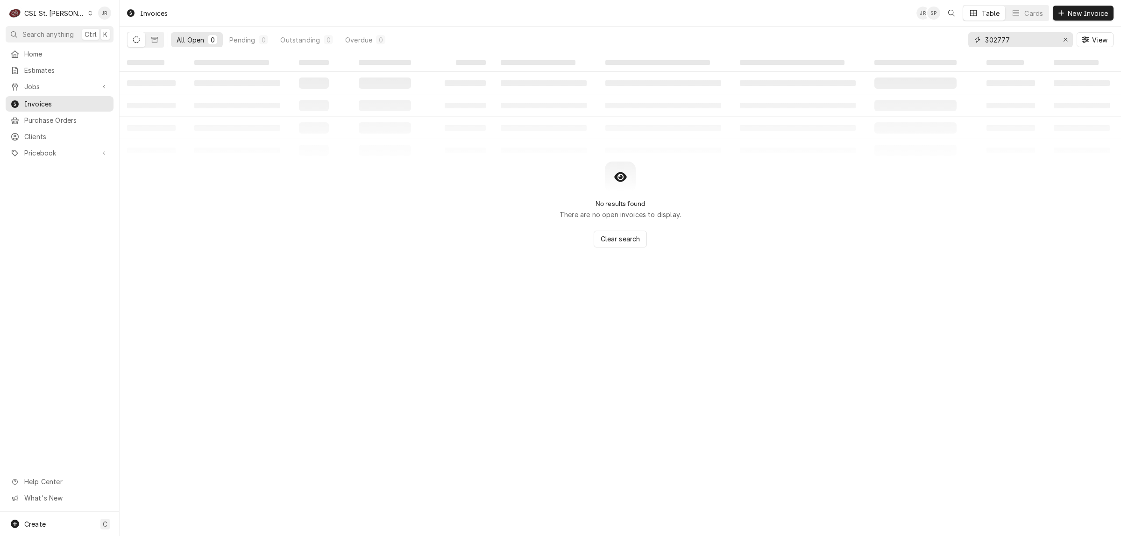
click at [1013, 41] on input "302777" at bounding box center [1020, 39] width 70 height 15
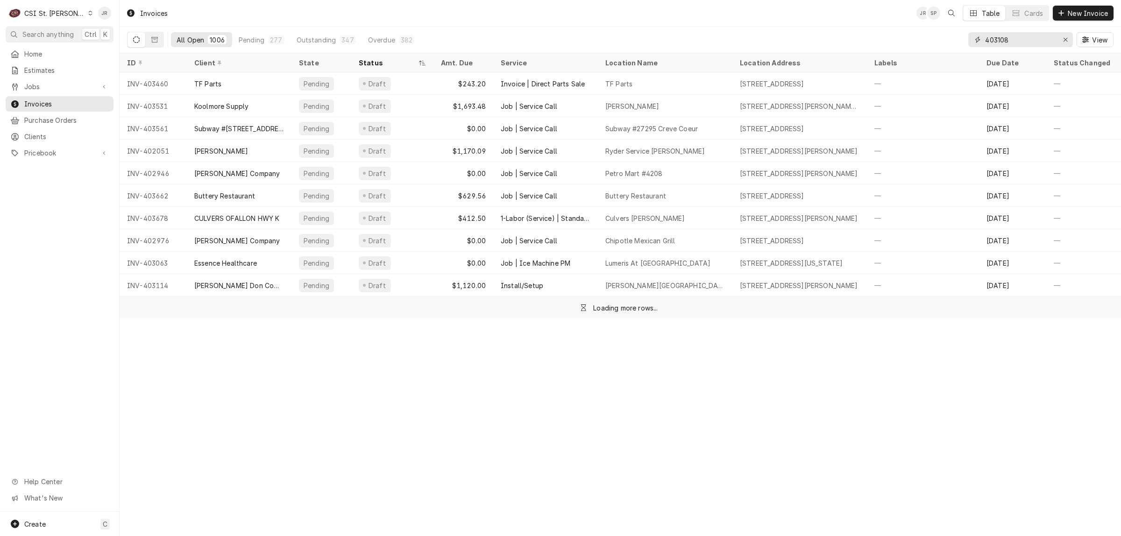
type input "403108"
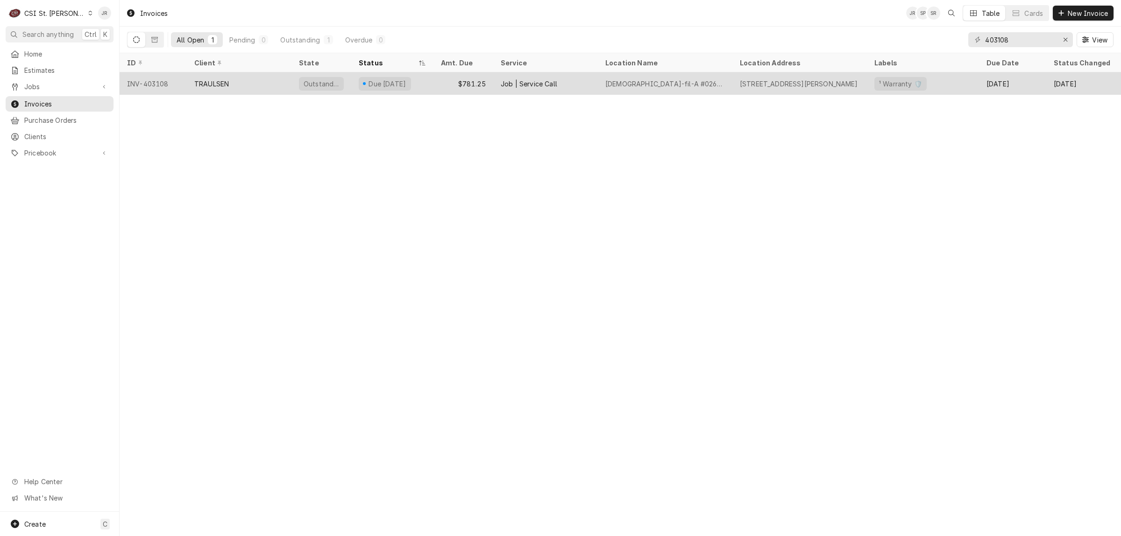
click at [245, 87] on div "TRAULSEN" at bounding box center [239, 83] width 105 height 22
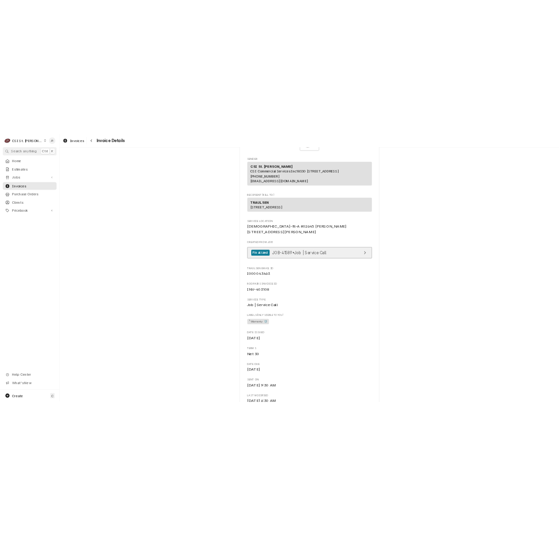
scroll to position [58, 0]
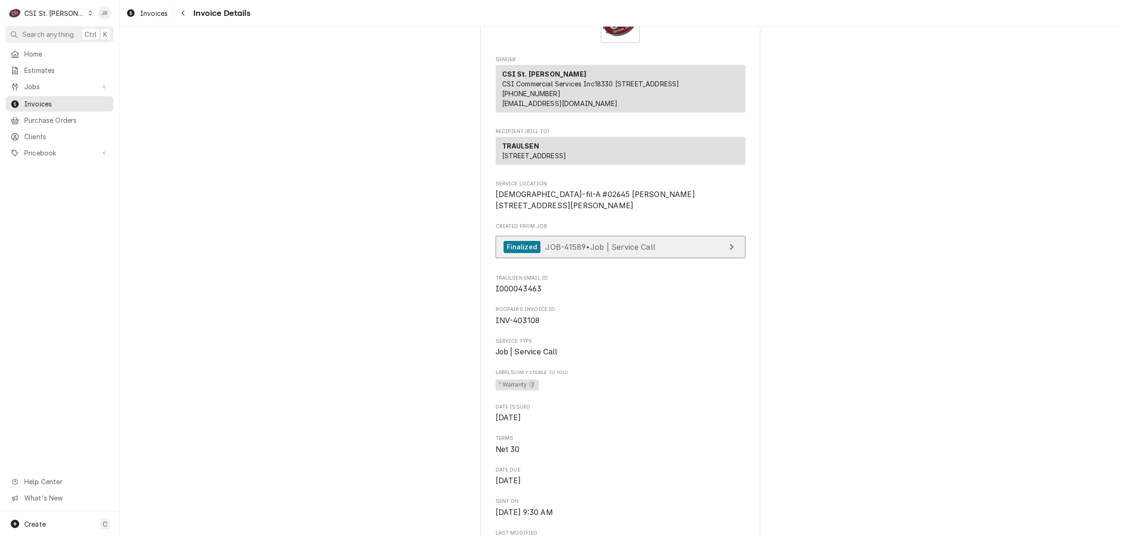
click at [654, 263] on div "Finalized JOB-41589 • Job | Service Call" at bounding box center [621, 250] width 250 height 28
click at [658, 259] on link "Finalized JOB-41589 • Job | Service Call" at bounding box center [621, 247] width 250 height 23
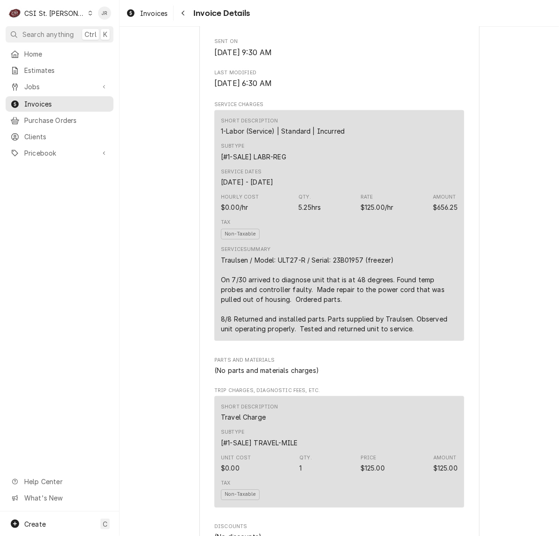
scroll to position [526, 0]
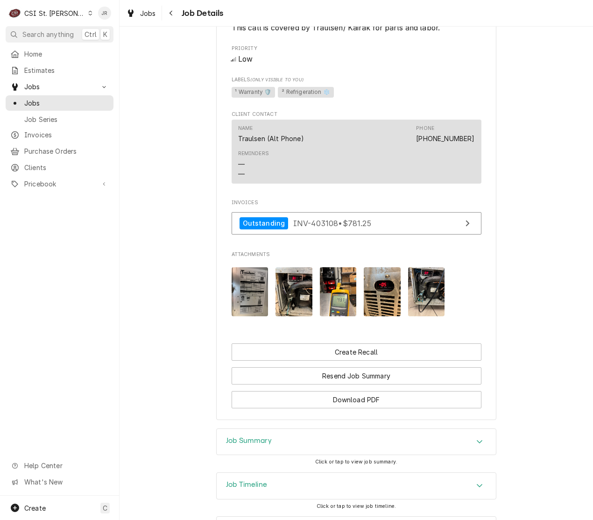
scroll to position [784, 0]
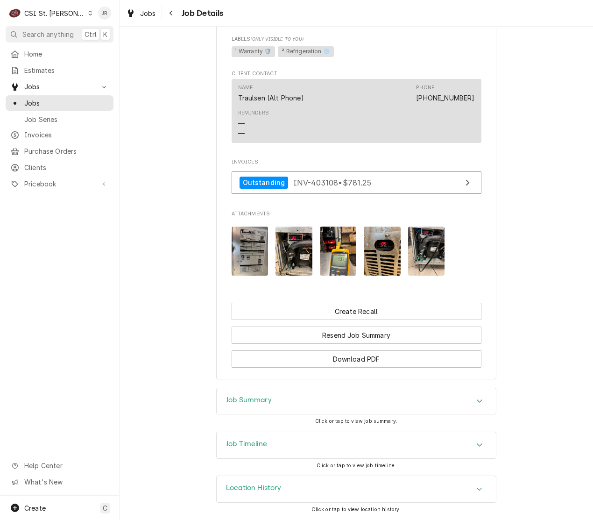
click at [255, 398] on h3 "Job Summary" at bounding box center [249, 400] width 46 height 9
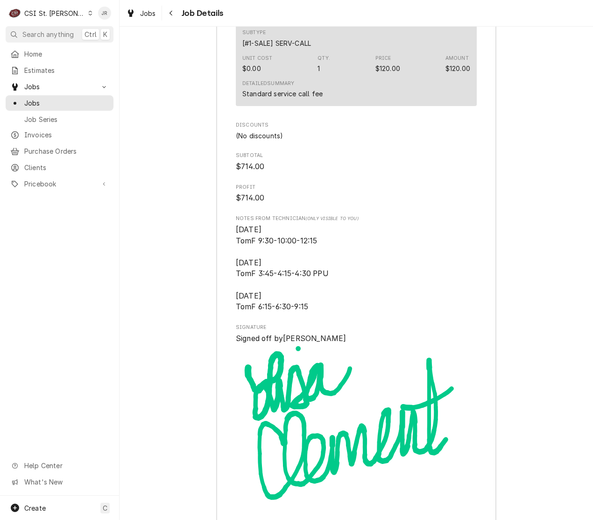
scroll to position [2360, 0]
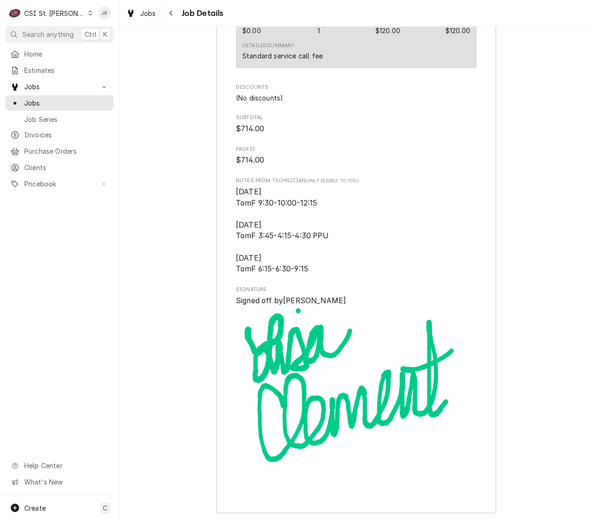
drag, startPoint x: 305, startPoint y: 278, endPoint x: 244, endPoint y: 198, distance: 101.1
copy span "7/30/25 TomF 9:30-10:00-12:15 8/7/25 TomF 3:45-4:15-4:30 PPU 8/8/25 TomF 6:15-6…"
click at [38, 100] on span "Jobs" at bounding box center [66, 103] width 85 height 10
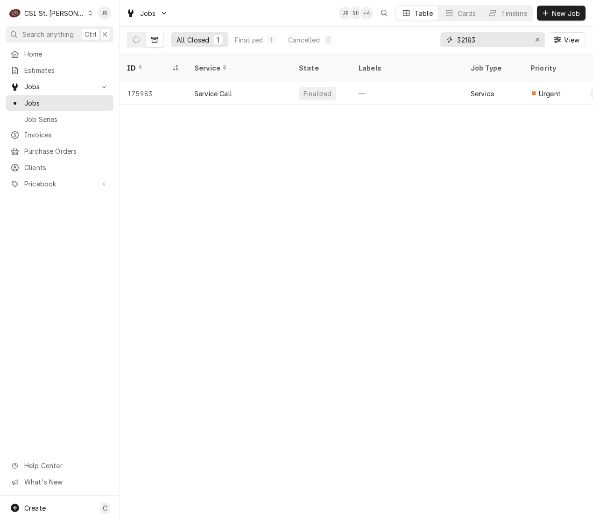
click at [494, 35] on input "32183" at bounding box center [492, 39] width 70 height 15
paste input "4"
drag, startPoint x: 493, startPoint y: 36, endPoint x: 383, endPoint y: 25, distance: 110.9
click at [382, 25] on div "Jobs JR SH + 4 Table Cards Timeline New Job All Closed 1 Finalized 1 Cancelled …" at bounding box center [357, 26] width 474 height 53
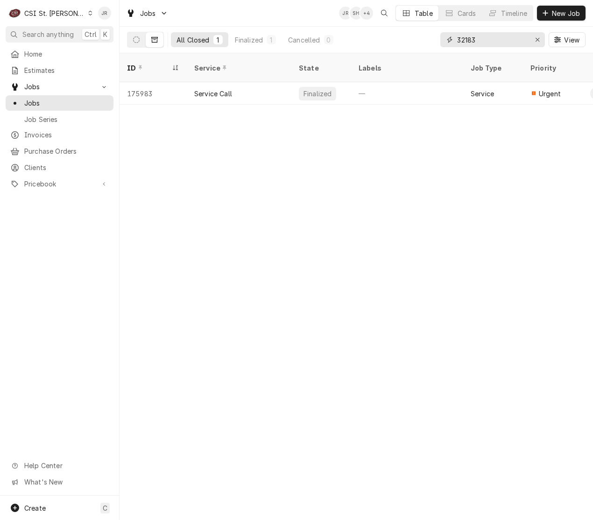
type input "4"
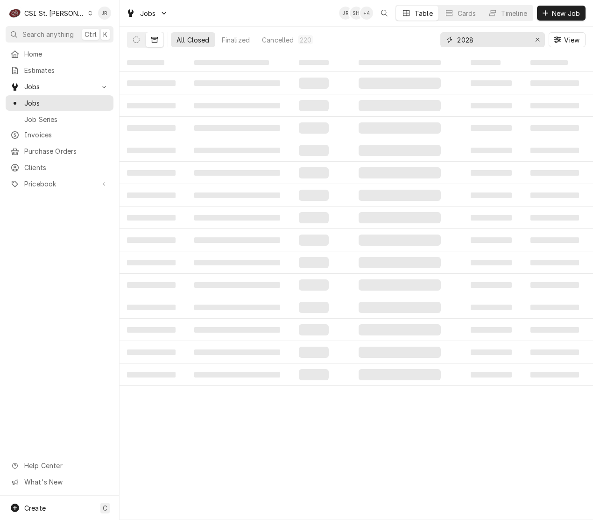
type input "2028"
click at [156, 47] on div "Dynamic Content Wrapper" at bounding box center [145, 40] width 37 height 16
click at [153, 38] on icon "Dynamic Content Wrapper" at bounding box center [154, 39] width 7 height 7
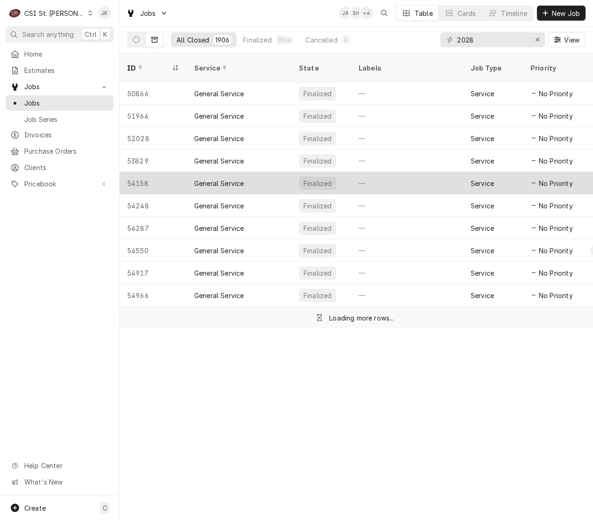
drag, startPoint x: 216, startPoint y: 174, endPoint x: 227, endPoint y: 174, distance: 10.3
click at [227, 178] on div "General Service" at bounding box center [219, 183] width 50 height 10
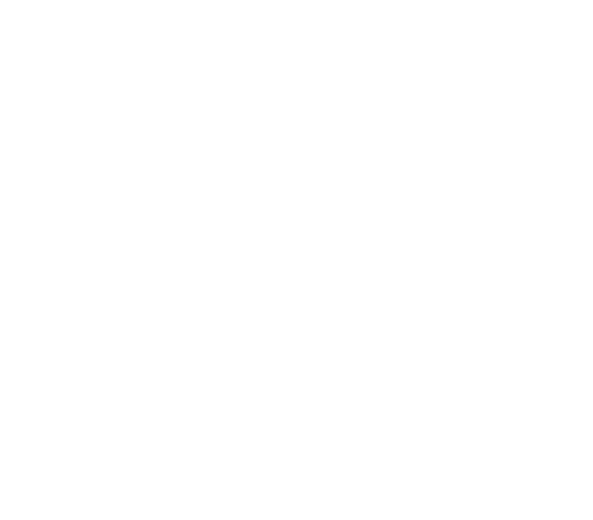
click at [492, 38] on div "Dynamic Content Wrapper" at bounding box center [296, 260] width 593 height 520
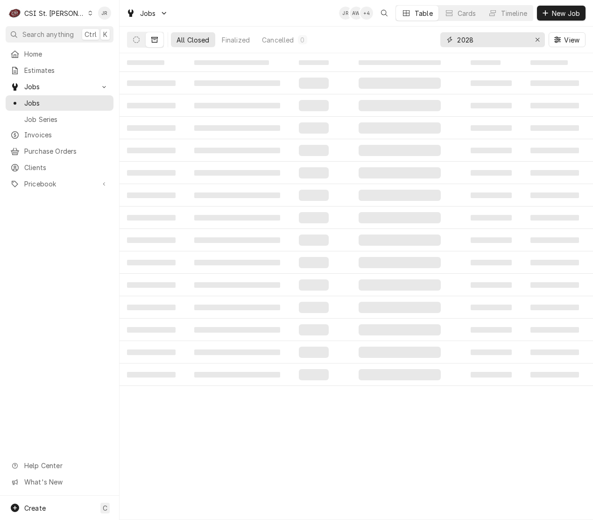
drag, startPoint x: 474, startPoint y: 33, endPoint x: 482, endPoint y: 39, distance: 9.3
click at [476, 34] on input "2028" at bounding box center [492, 39] width 70 height 15
type input "42028"
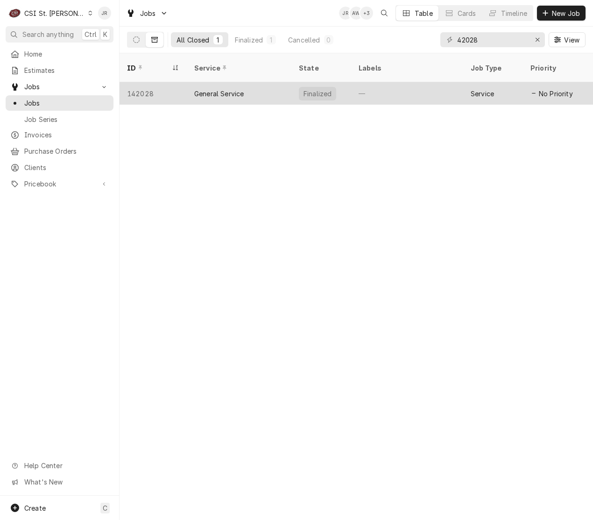
click at [274, 85] on div "General Service" at bounding box center [239, 93] width 105 height 22
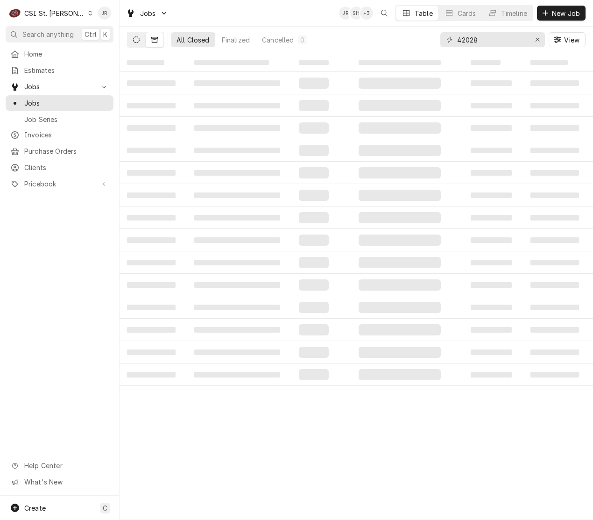
click at [141, 41] on button "Dynamic Content Wrapper" at bounding box center [137, 39] width 18 height 15
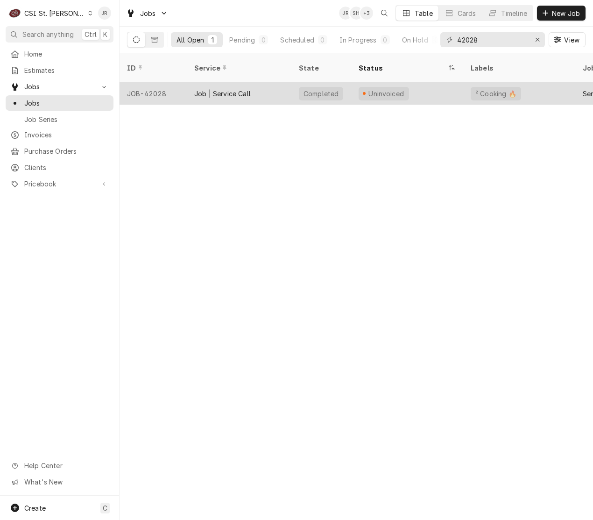
click at [233, 89] on div "Job | Service Call" at bounding box center [222, 94] width 57 height 10
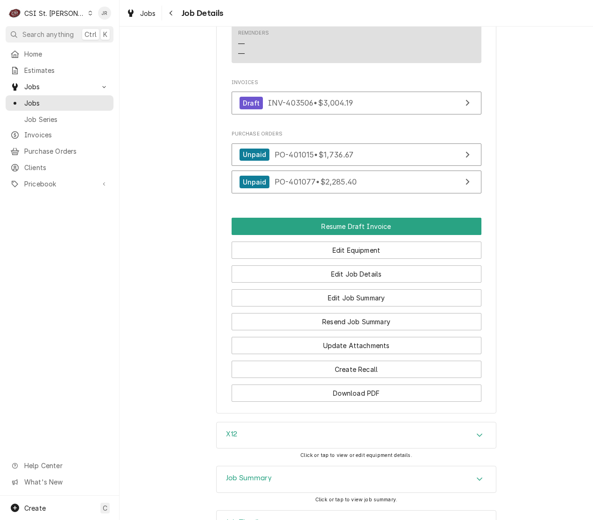
scroll to position [911, 0]
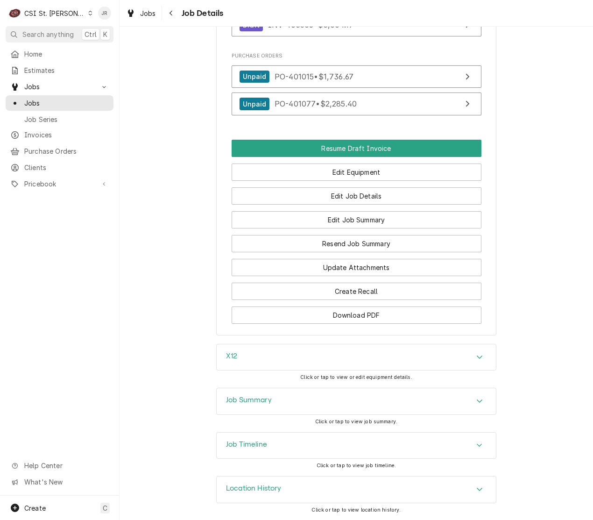
click at [256, 442] on h3 "Job Timeline" at bounding box center [246, 444] width 41 height 9
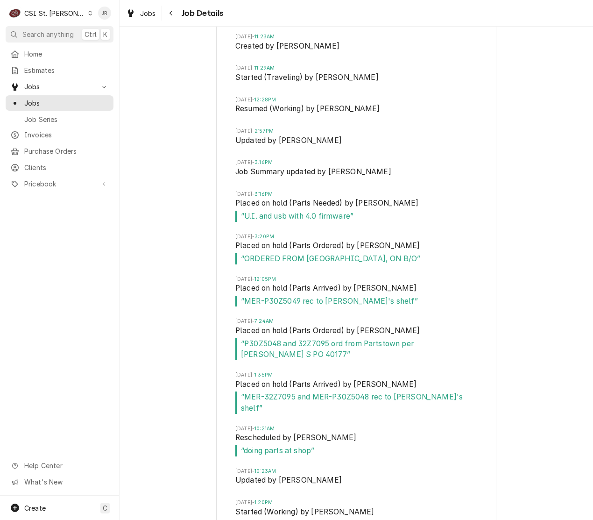
scroll to position [1608, 0]
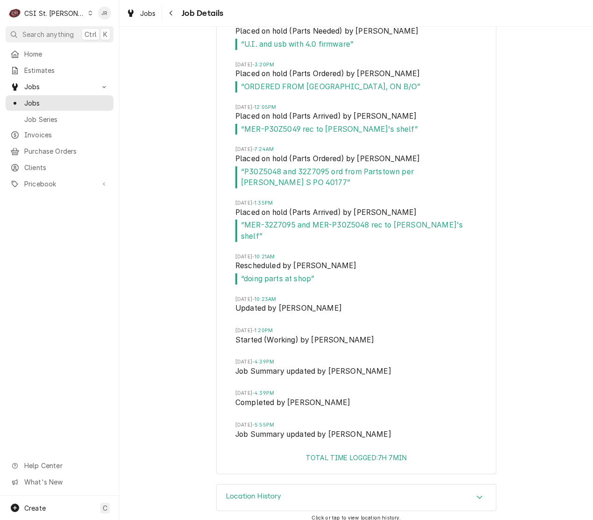
click at [277, 498] on div "Location History" at bounding box center [356, 497] width 279 height 26
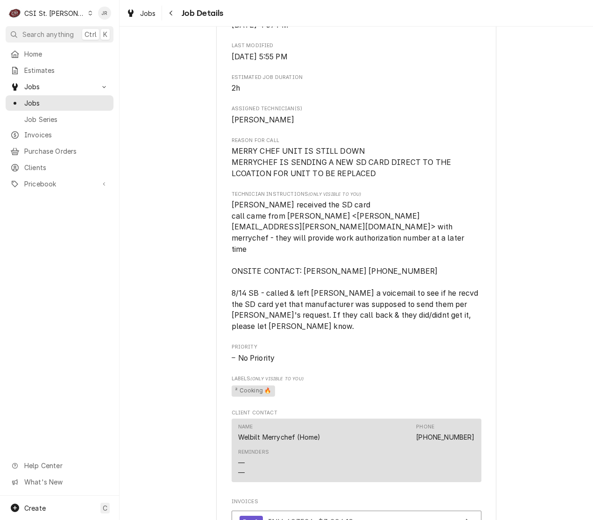
scroll to position [819, 0]
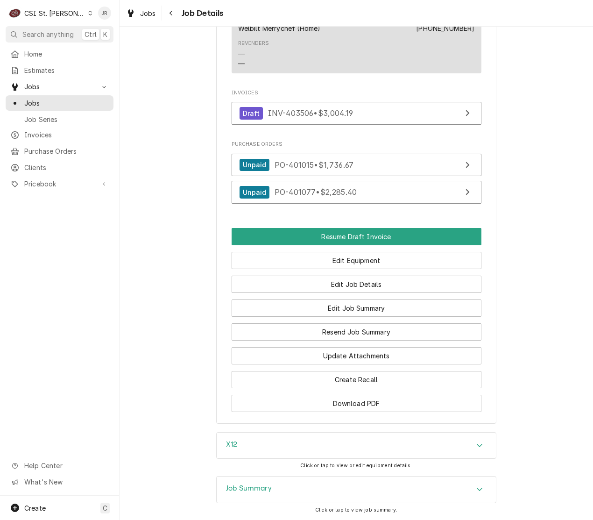
click at [266, 482] on div "Job Summary" at bounding box center [356, 489] width 279 height 26
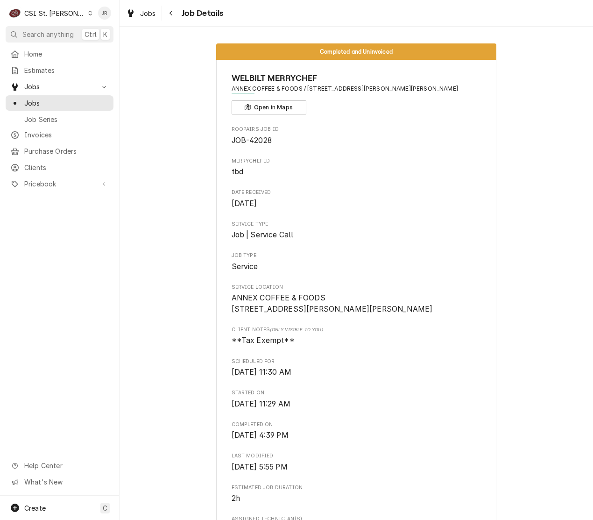
scroll to position [292, 0]
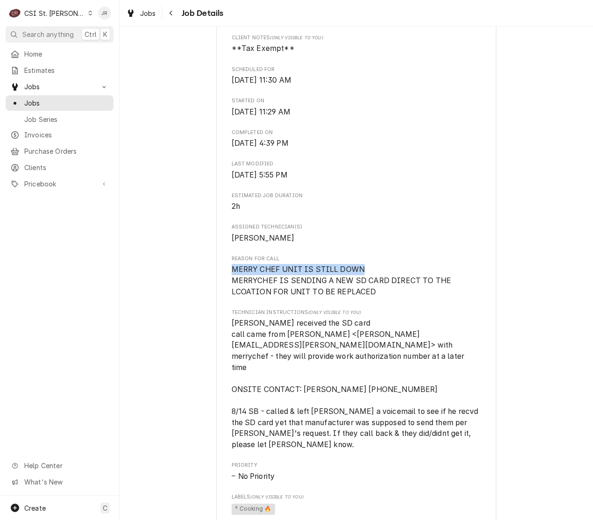
drag, startPoint x: 225, startPoint y: 278, endPoint x: 372, endPoint y: 282, distance: 146.7
click at [372, 282] on div "WELBILT MERRYCHEF ANNEX COFFEE & FOODS / 8122 Big Bend Blvd, Webster Groves, MO…" at bounding box center [356, 359] width 280 height 1183
copy span "MERRY CHEF UNIT IS STILL DOWN"
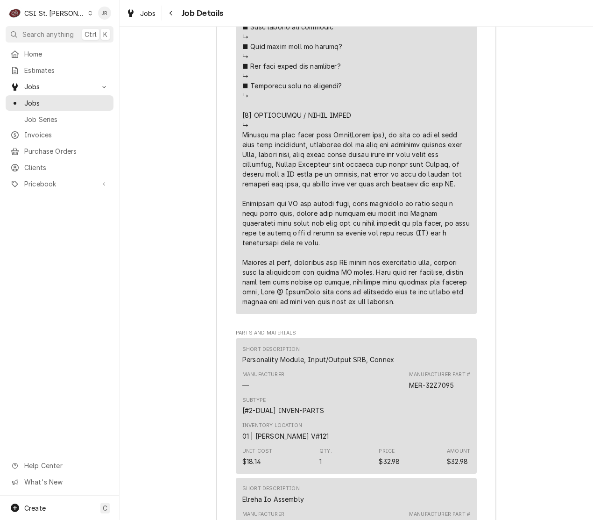
scroll to position [2016, 0]
